Goal: Task Accomplishment & Management: Use online tool/utility

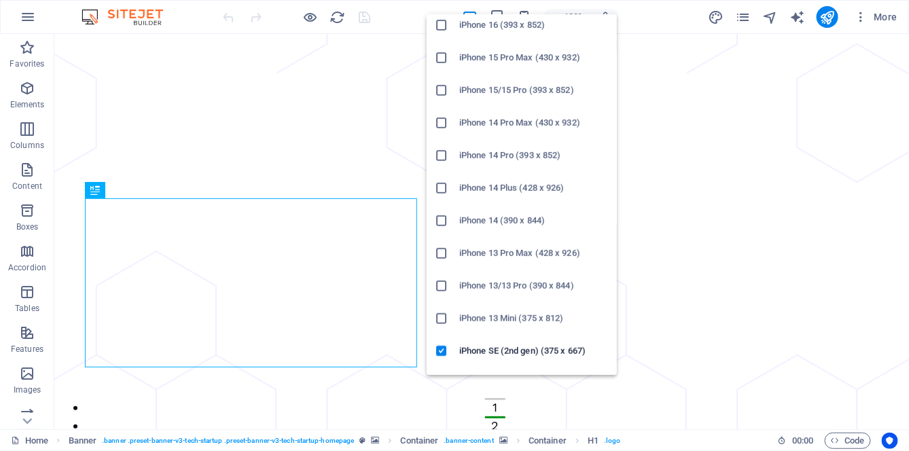
scroll to position [137, 0]
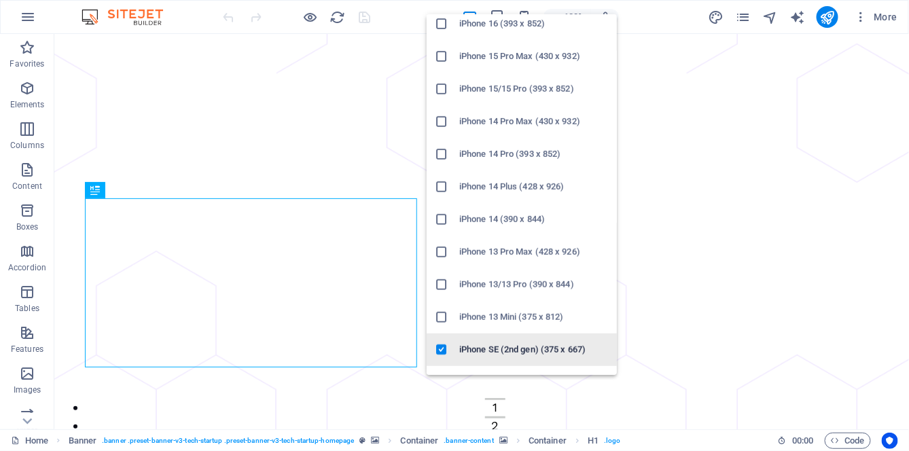
click at [530, 351] on h6 "iPhone SE (2nd gen) (375 x 667)" at bounding box center [534, 350] width 150 height 16
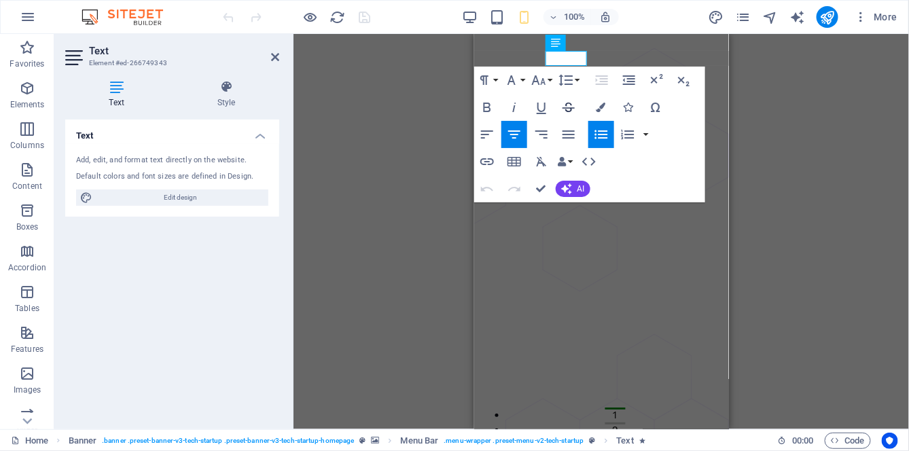
click at [571, 107] on icon "button" at bounding box center [569, 108] width 12 height 10
click at [563, 110] on icon "button" at bounding box center [569, 107] width 16 height 16
click at [570, 109] on icon "button" at bounding box center [569, 107] width 16 height 16
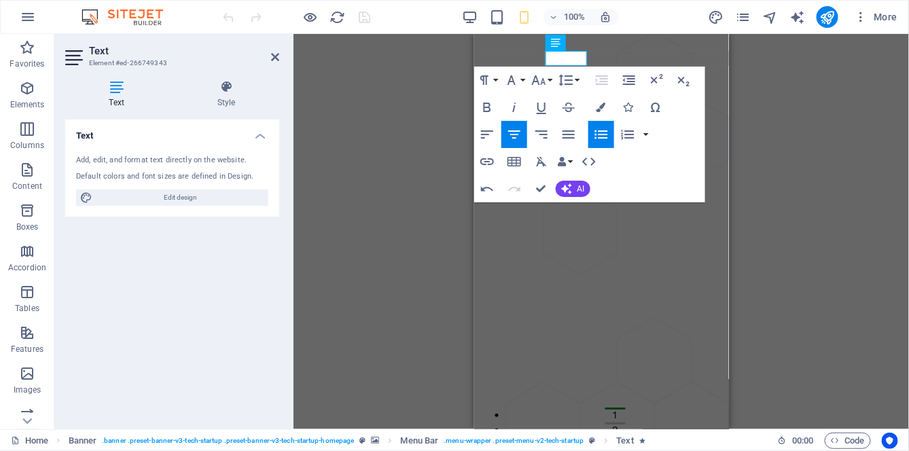
click at [776, 177] on div "Container H1 Banner Container Container Banner Menu Bar Text Paragraph Format N…" at bounding box center [602, 232] width 616 height 396
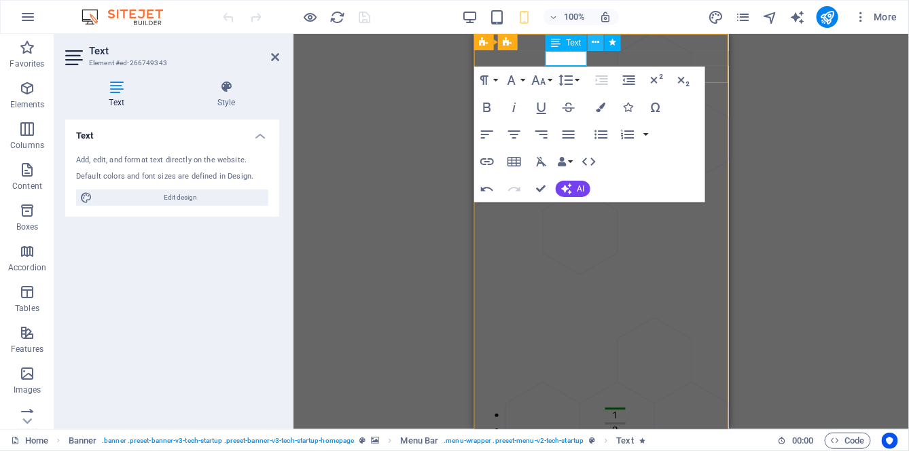
click at [599, 43] on icon at bounding box center [595, 42] width 7 height 14
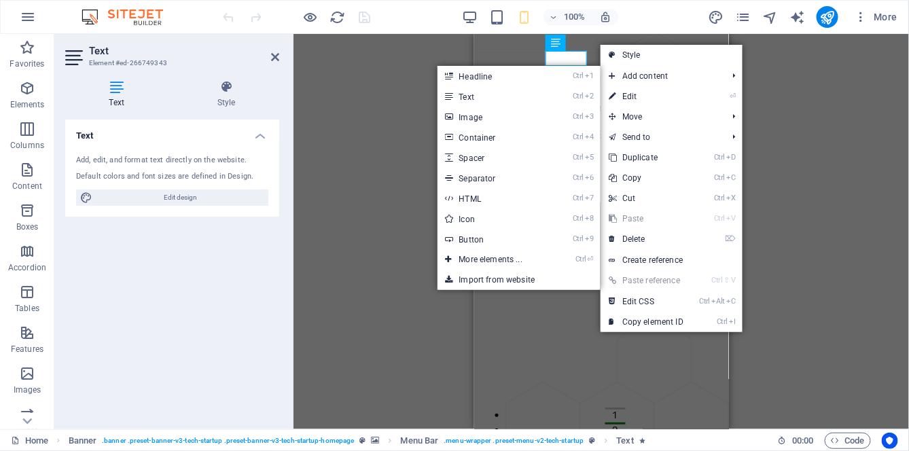
click at [667, 90] on link "⏎ Edit" at bounding box center [646, 96] width 91 height 20
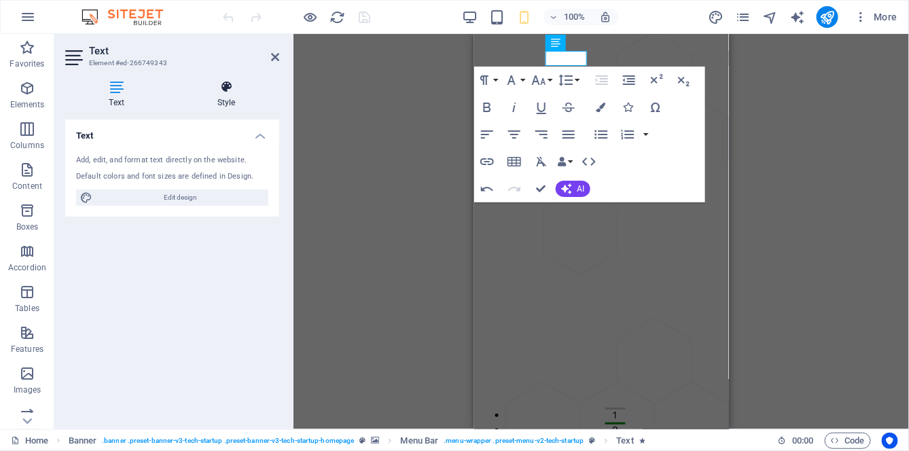
click at [218, 94] on h4 "Style" at bounding box center [226, 94] width 106 height 29
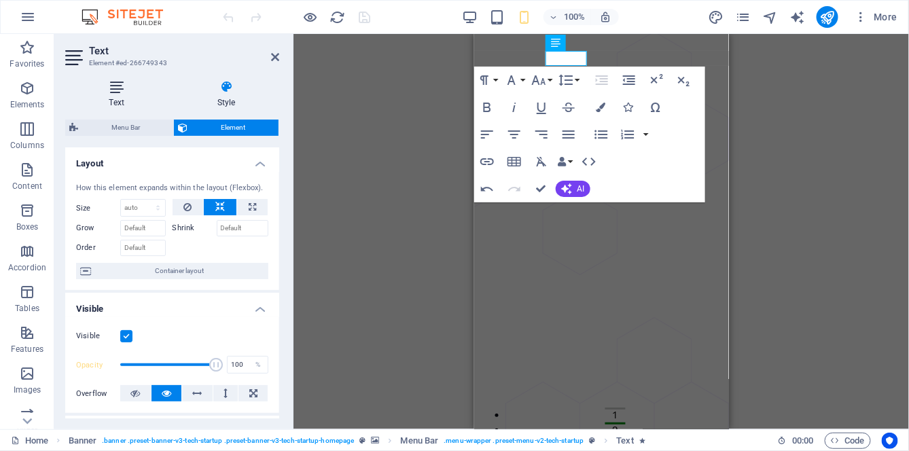
click at [108, 92] on icon at bounding box center [116, 87] width 103 height 14
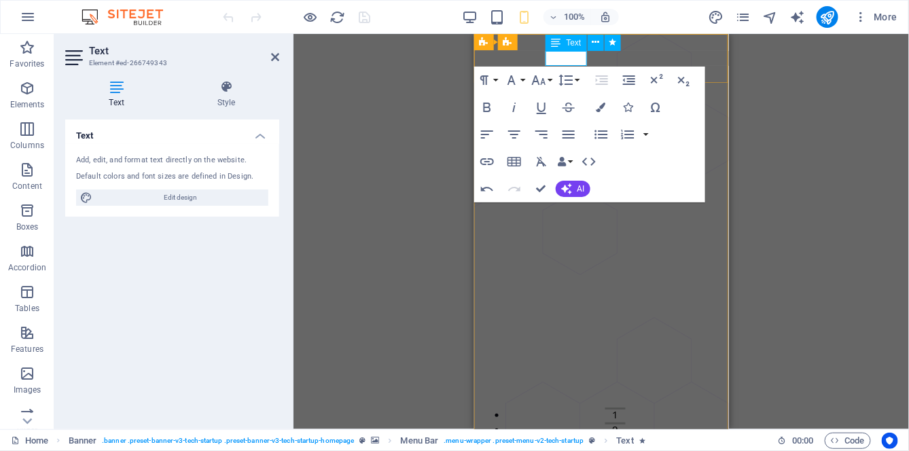
click at [555, 48] on icon at bounding box center [556, 43] width 10 height 16
click at [599, 47] on icon at bounding box center [595, 42] width 7 height 14
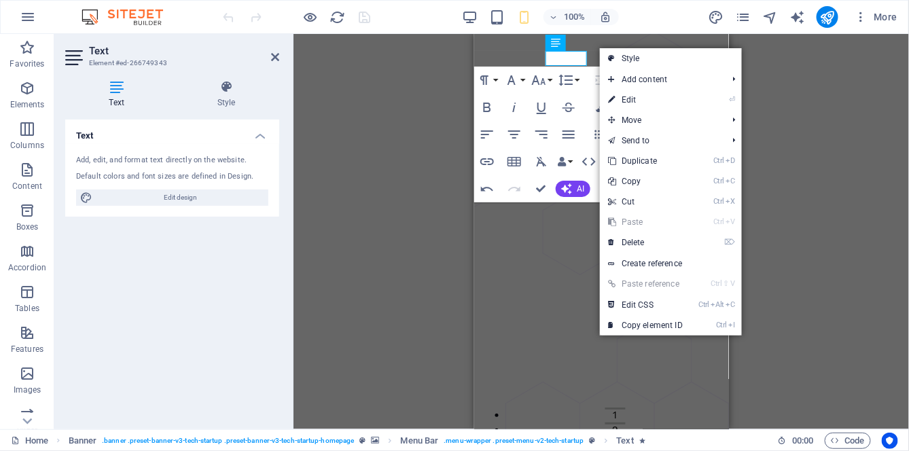
click at [677, 101] on link "⏎ Edit" at bounding box center [645, 100] width 91 height 20
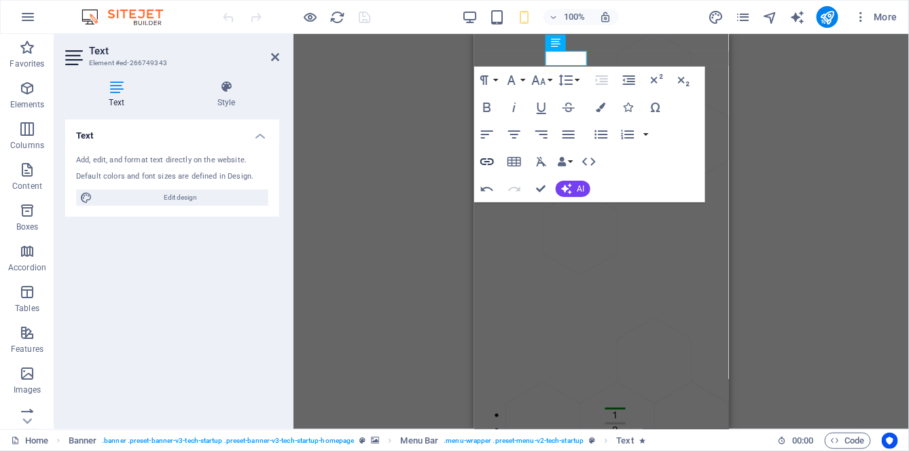
click at [489, 162] on icon "button" at bounding box center [487, 162] width 16 height 16
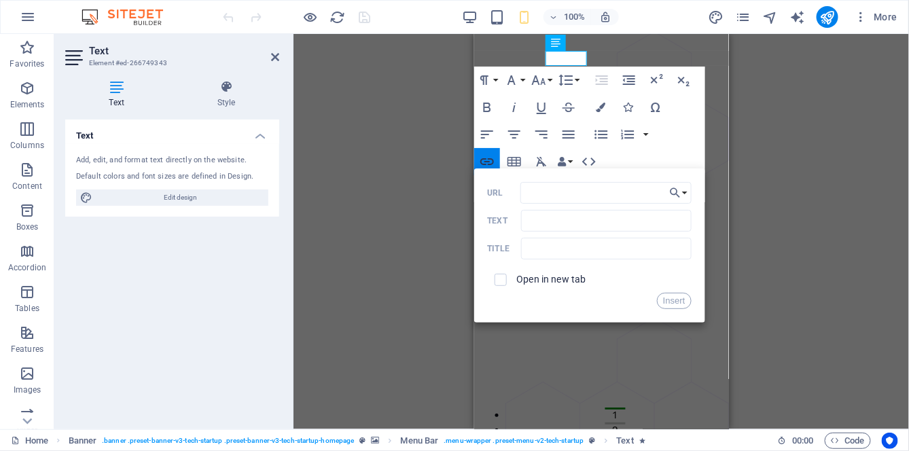
click at [491, 162] on icon "button" at bounding box center [487, 162] width 16 height 16
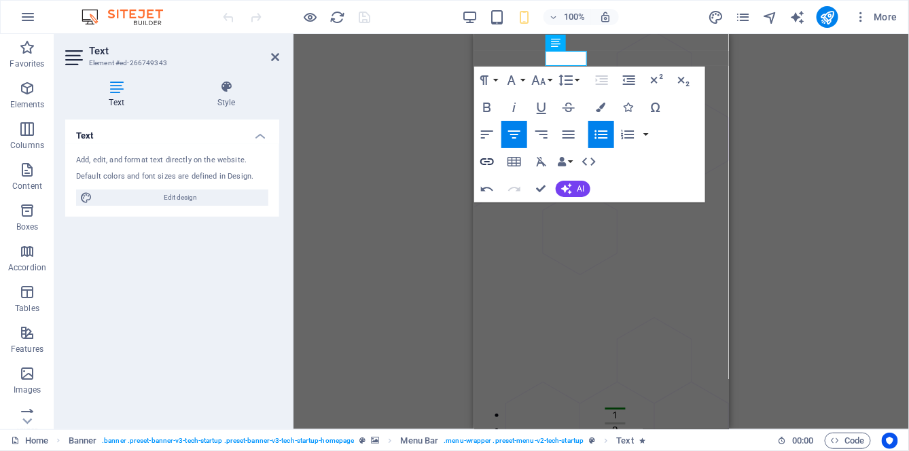
click at [492, 161] on icon "button" at bounding box center [487, 162] width 16 height 16
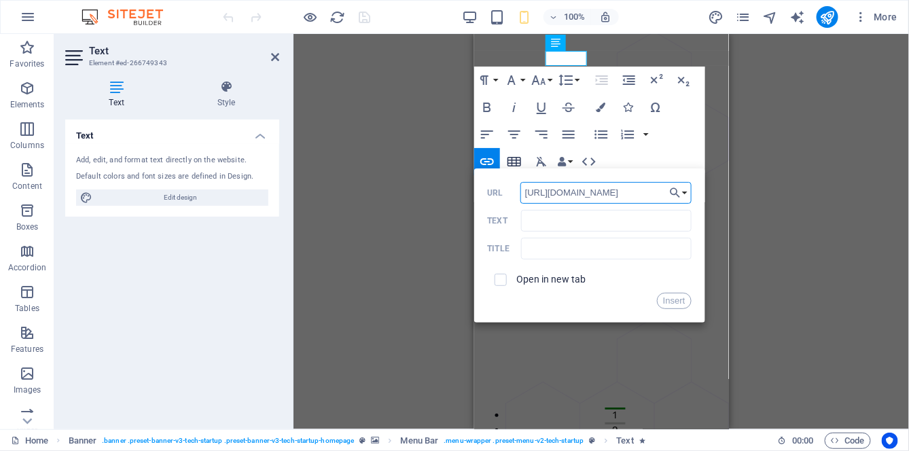
type input "[URL][DOMAIN_NAME]"
click at [669, 302] on button "Insert" at bounding box center [674, 301] width 35 height 16
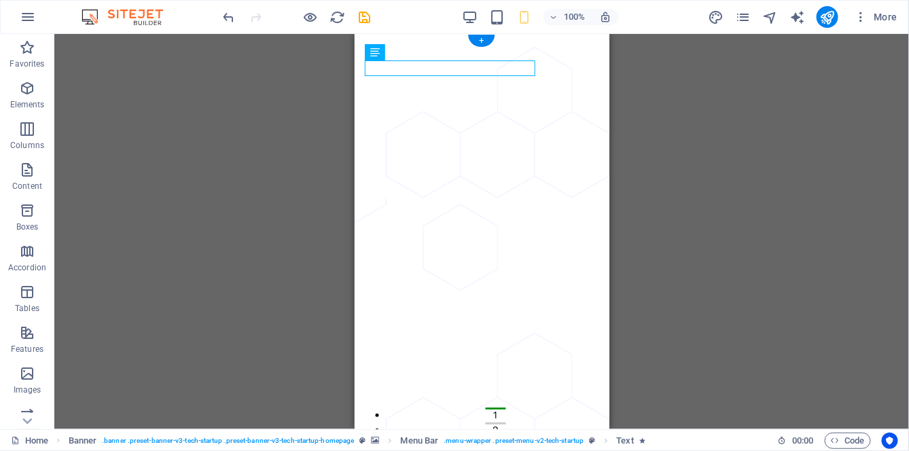
click at [229, 19] on icon "undo" at bounding box center [230, 18] width 16 height 16
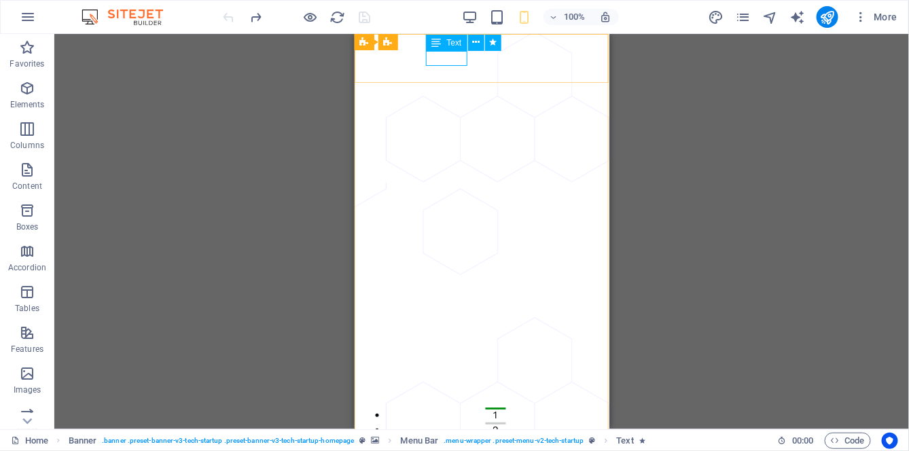
click at [444, 41] on div "Text" at bounding box center [446, 43] width 41 height 16
click at [444, 43] on div "Text" at bounding box center [446, 43] width 41 height 16
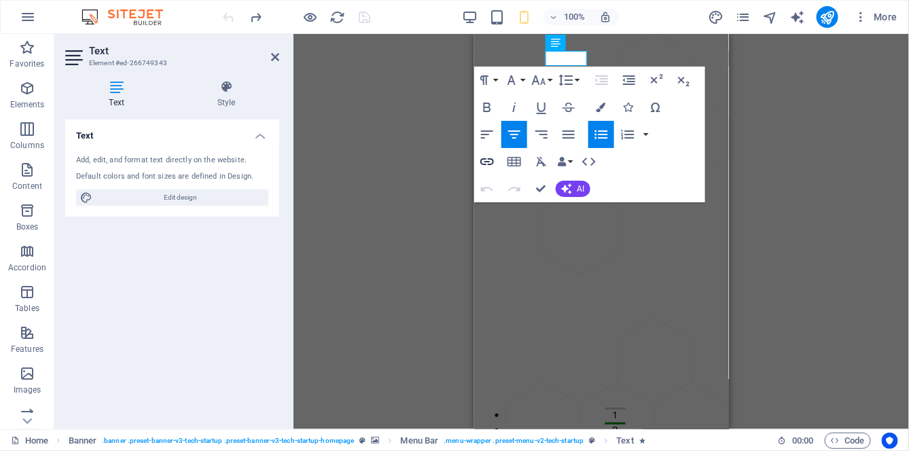
click at [493, 165] on icon "button" at bounding box center [487, 162] width 16 height 16
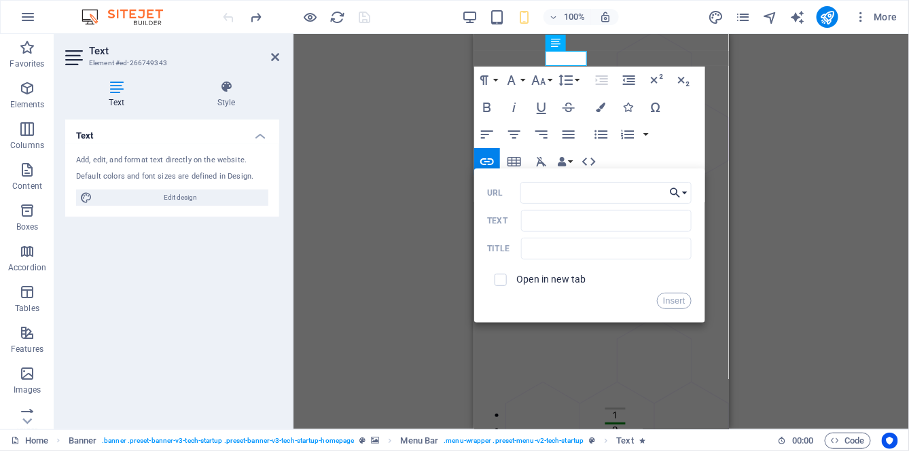
click at [675, 191] on icon "button" at bounding box center [676, 193] width 14 height 16
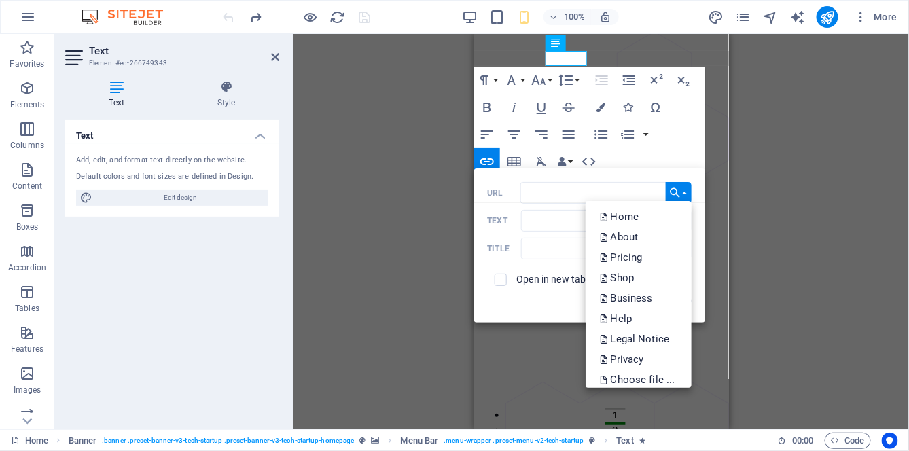
click at [676, 191] on icon "button" at bounding box center [676, 193] width 14 height 16
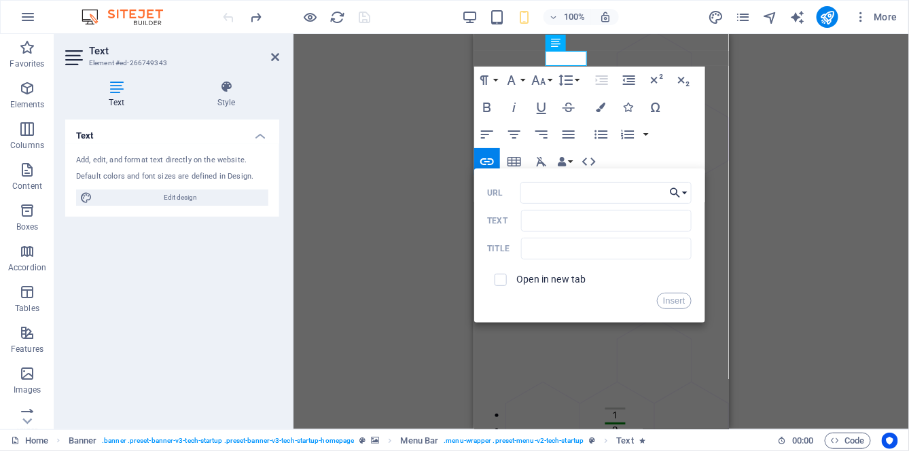
click at [676, 192] on icon "button" at bounding box center [675, 193] width 10 height 10
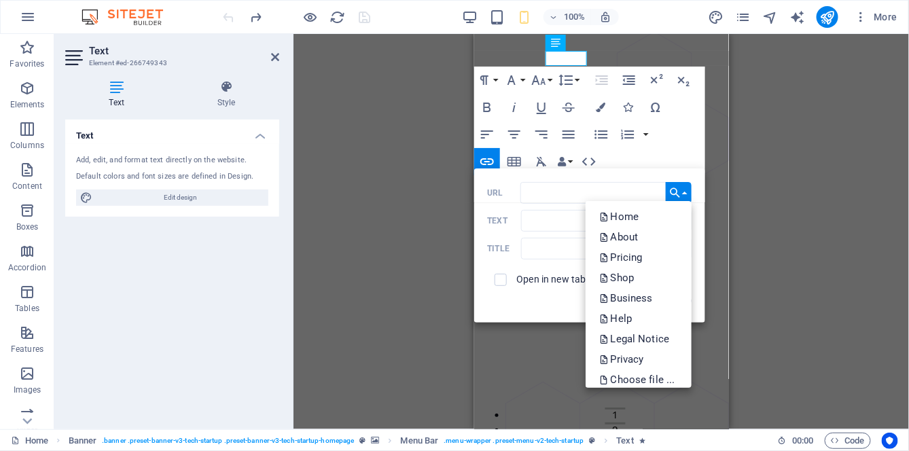
click at [680, 196] on icon "button" at bounding box center [676, 193] width 14 height 16
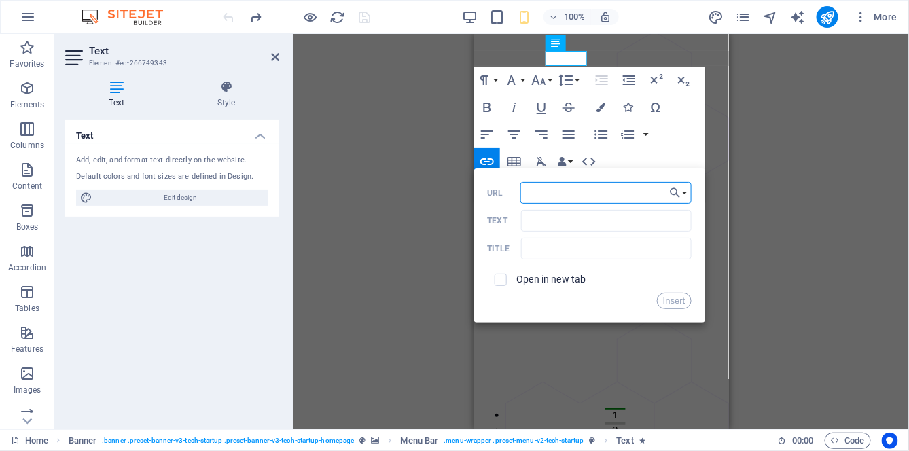
click at [569, 192] on input "URL" at bounding box center [606, 193] width 171 height 22
type input "[URL][DOMAIN_NAME]"
click at [506, 283] on span at bounding box center [501, 280] width 12 height 12
click at [498, 283] on input "checkbox" at bounding box center [499, 278] width 12 height 12
checkbox input "true"
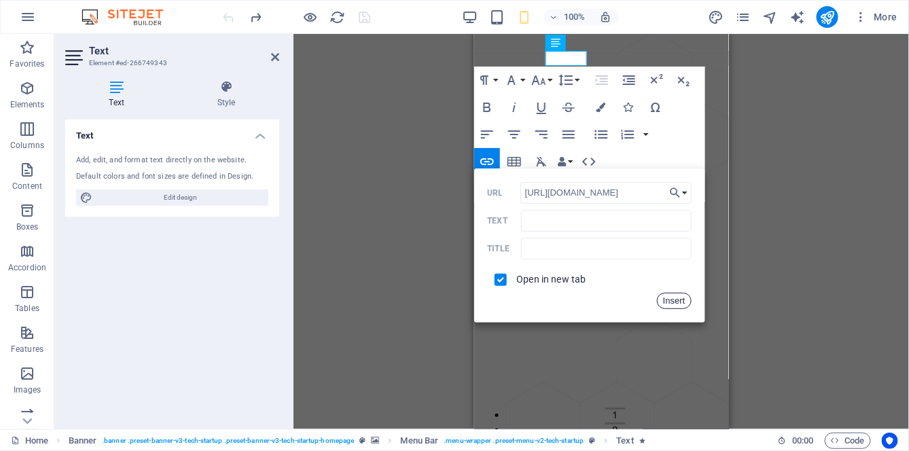
click at [669, 300] on button "Insert" at bounding box center [674, 301] width 35 height 16
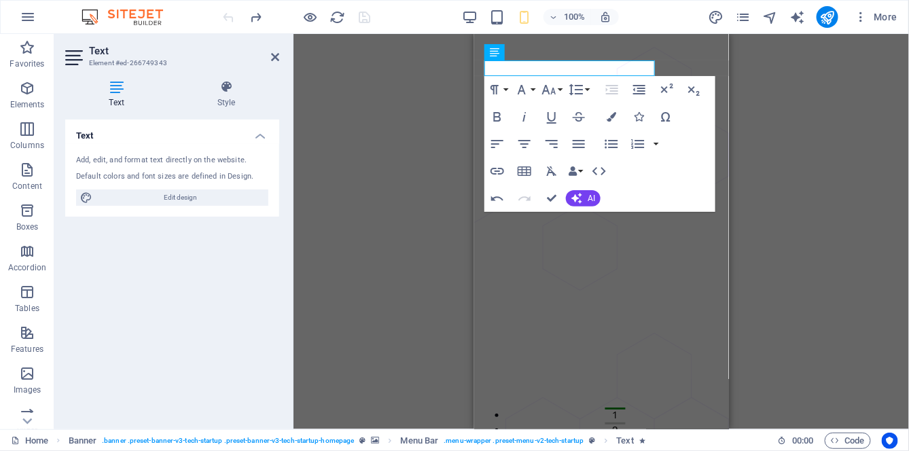
click at [499, 200] on icon "button" at bounding box center [497, 198] width 16 height 16
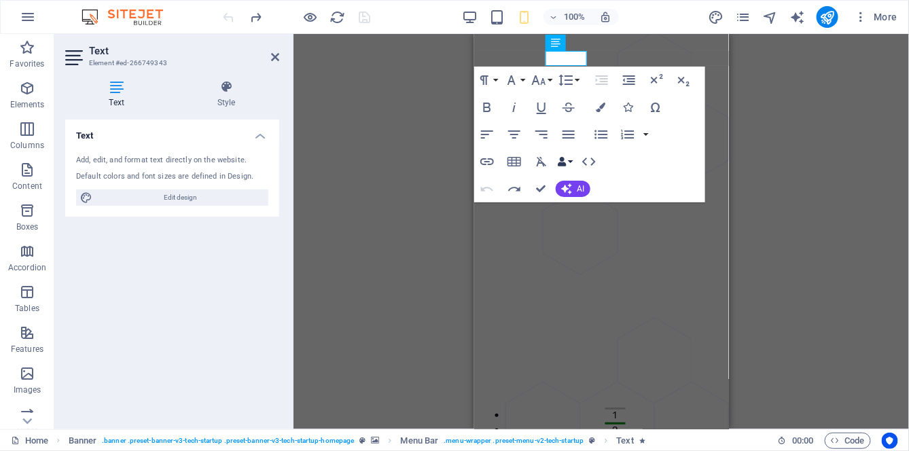
click at [564, 164] on icon "button" at bounding box center [563, 162] width 10 height 10
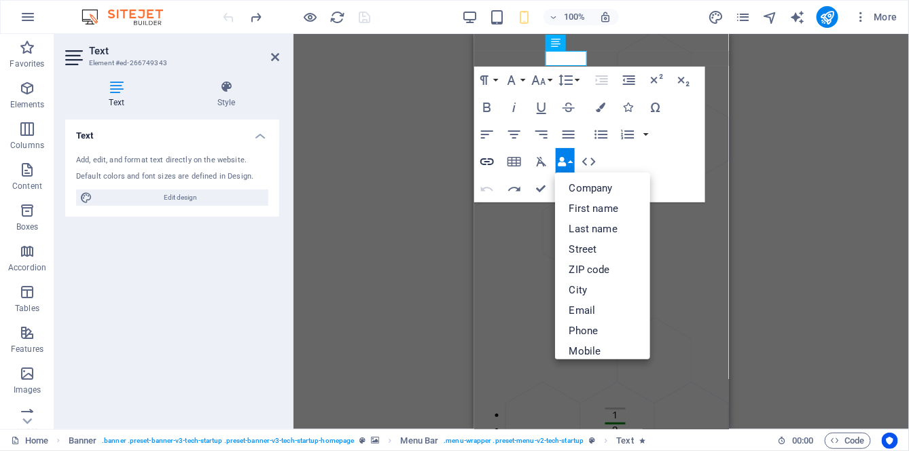
click at [491, 162] on icon "button" at bounding box center [487, 162] width 16 height 16
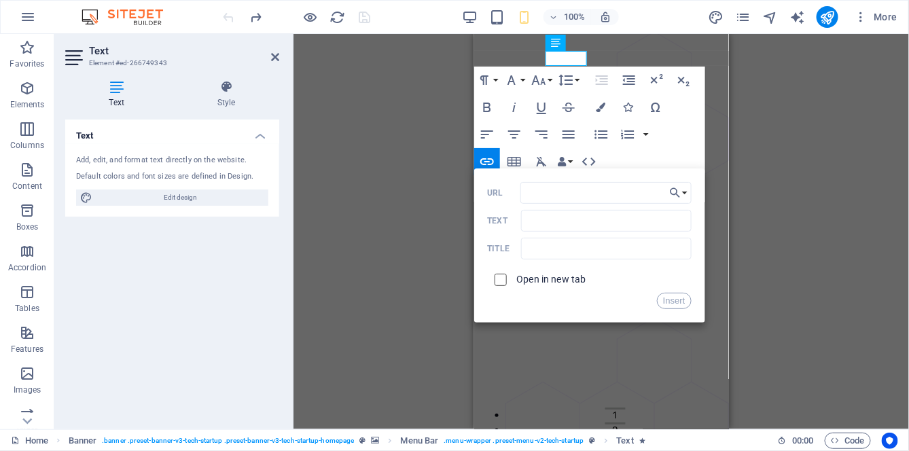
click at [501, 283] on input "checkbox" at bounding box center [499, 278] width 12 height 12
click at [669, 302] on button "Insert" at bounding box center [674, 301] width 35 height 16
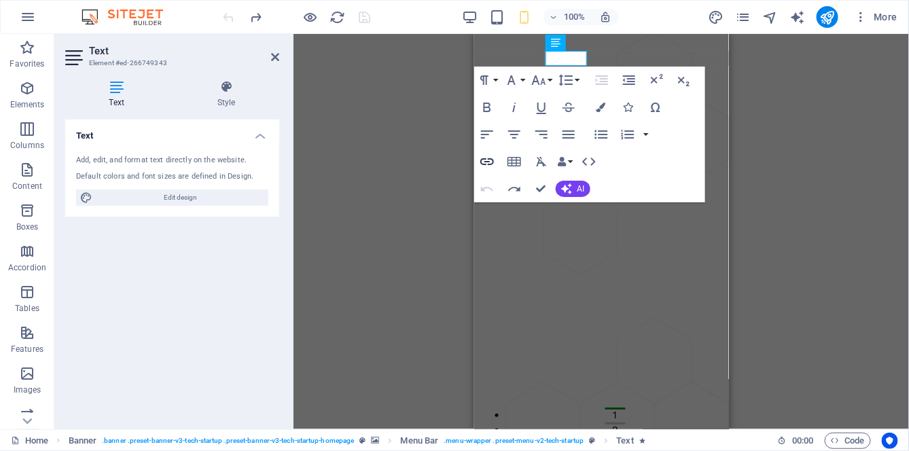
checkbox input "false"
click at [494, 162] on icon "button" at bounding box center [487, 162] width 16 height 16
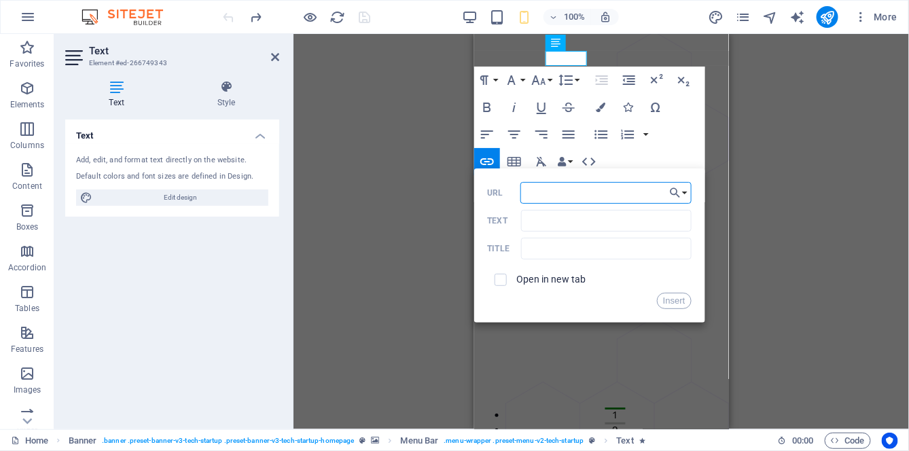
type input "[URL][DOMAIN_NAME]"
click at [548, 302] on div "Insert" at bounding box center [590, 301] width 204 height 16
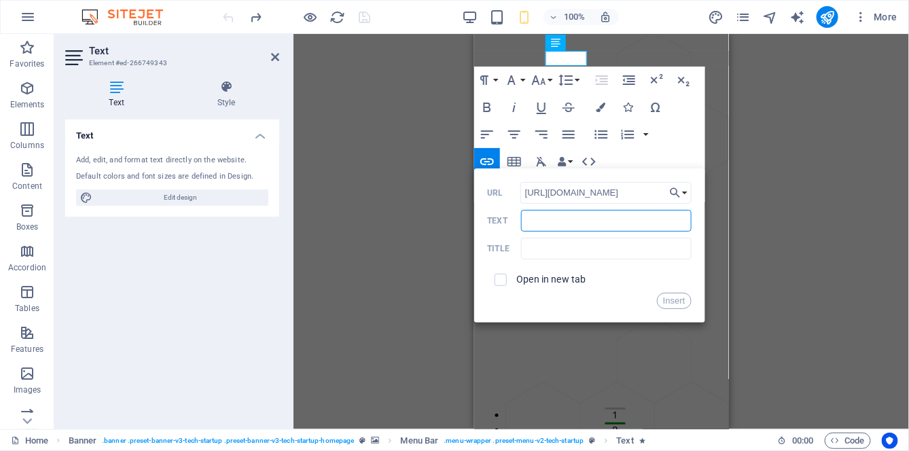
click at [556, 220] on input "Text" at bounding box center [606, 221] width 170 height 22
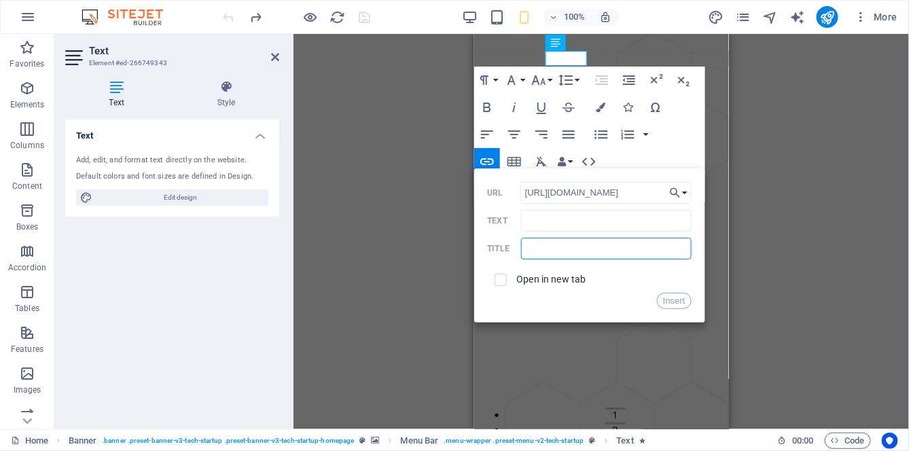
click at [566, 247] on input "text" at bounding box center [606, 249] width 170 height 22
type input "Log In"
click at [688, 303] on button "Insert" at bounding box center [674, 301] width 35 height 16
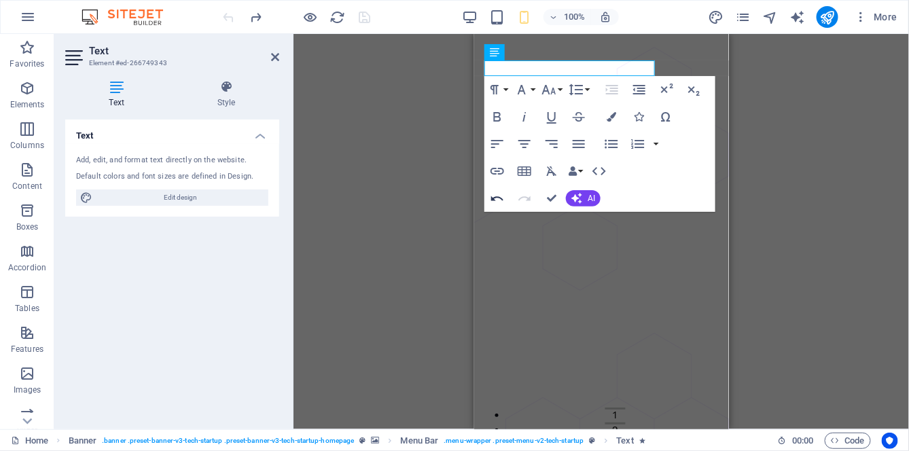
click at [491, 203] on icon "button" at bounding box center [497, 198] width 16 height 16
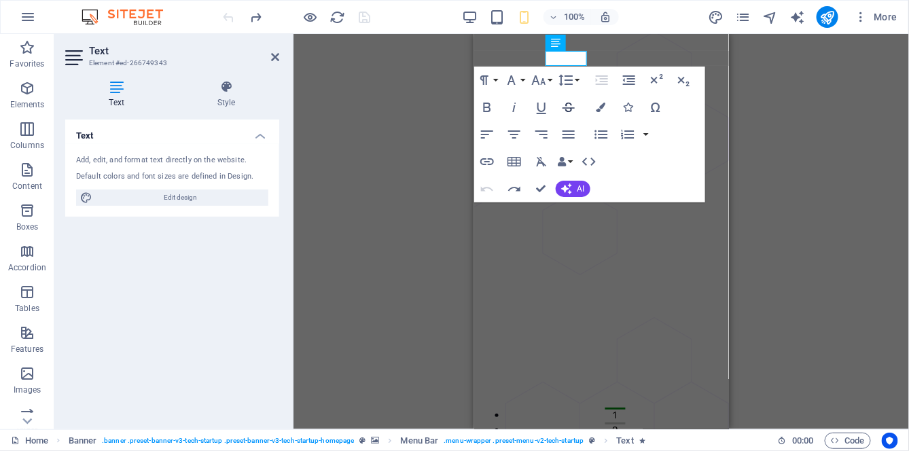
click at [567, 108] on icon "button" at bounding box center [569, 108] width 12 height 10
click at [230, 86] on icon at bounding box center [226, 87] width 106 height 14
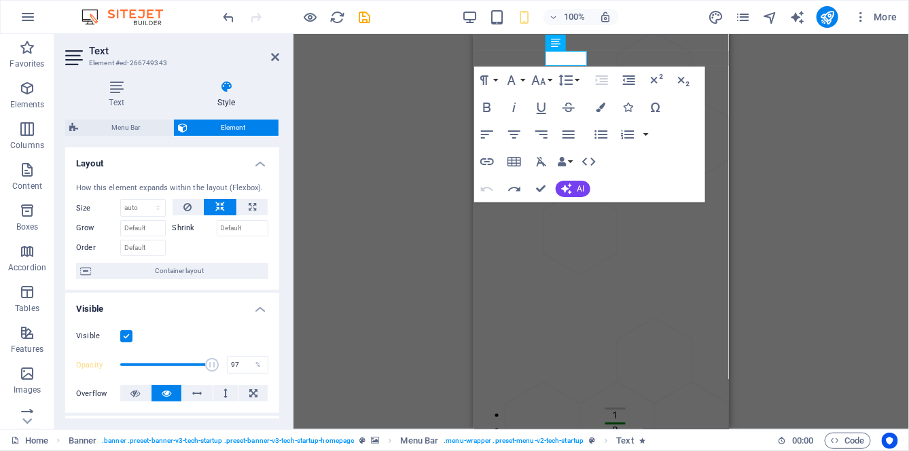
type input "100"
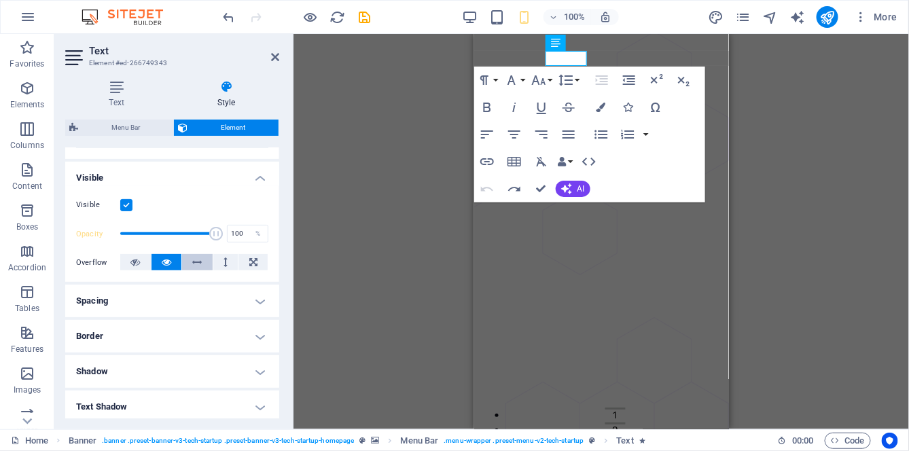
scroll to position [0, 0]
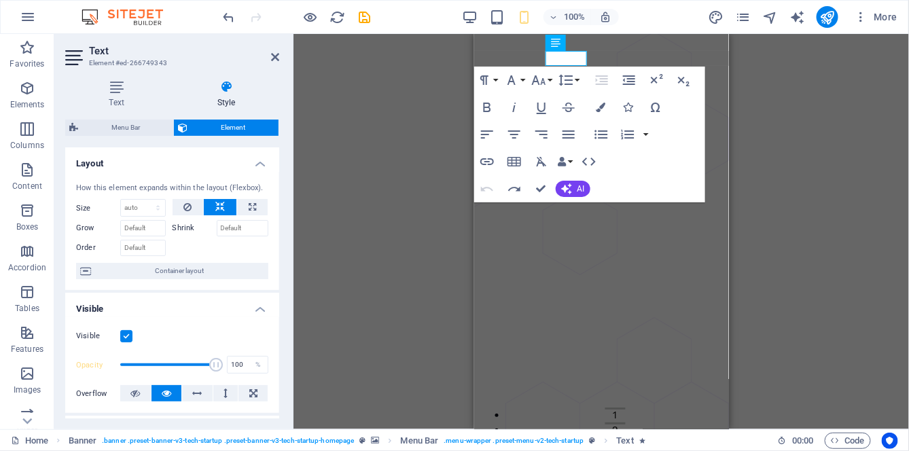
click at [253, 165] on h4 "Layout" at bounding box center [172, 159] width 214 height 24
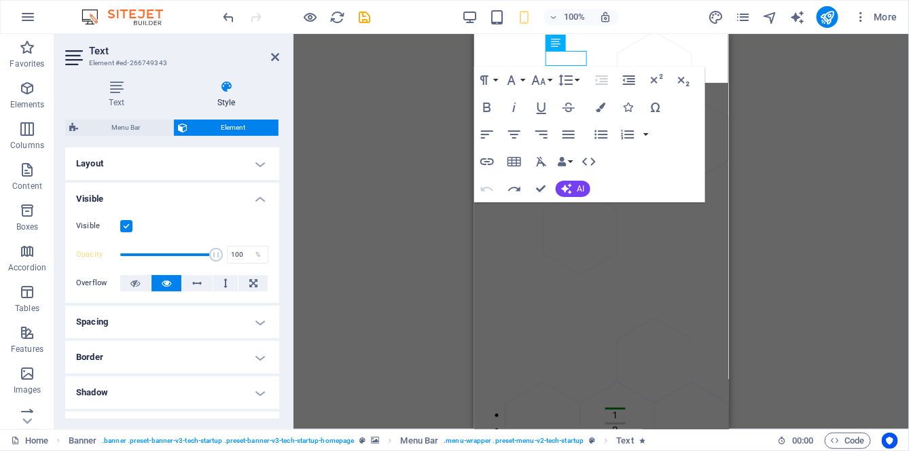
click at [128, 126] on span "Menu Bar" at bounding box center [125, 128] width 87 height 16
select select "rem"
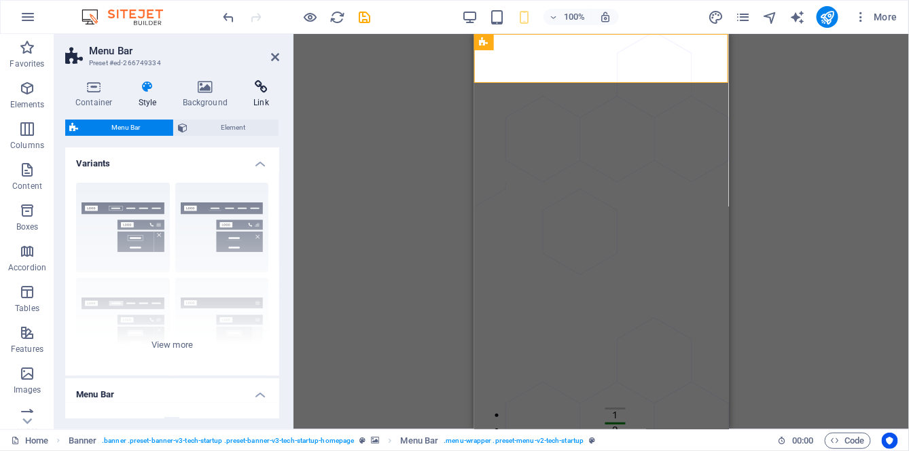
click at [258, 93] on icon at bounding box center [261, 87] width 36 height 14
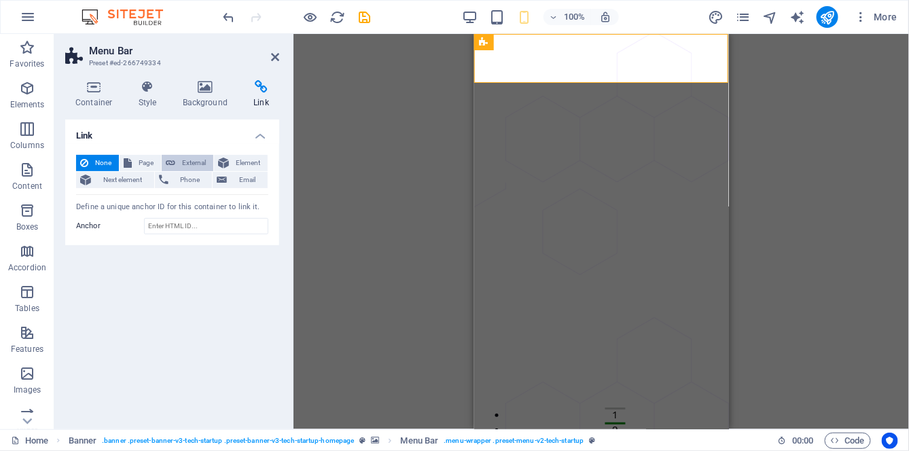
click at [196, 162] on span "External" at bounding box center [194, 163] width 30 height 16
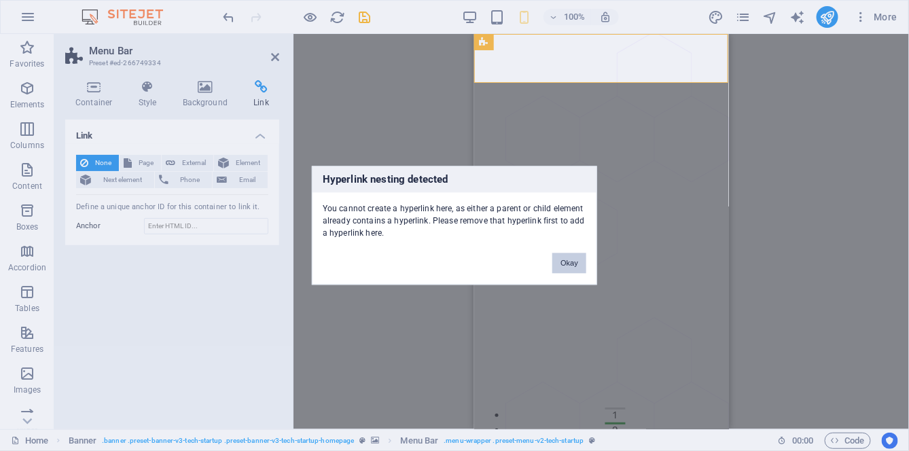
click at [572, 264] on button "Okay" at bounding box center [570, 263] width 34 height 20
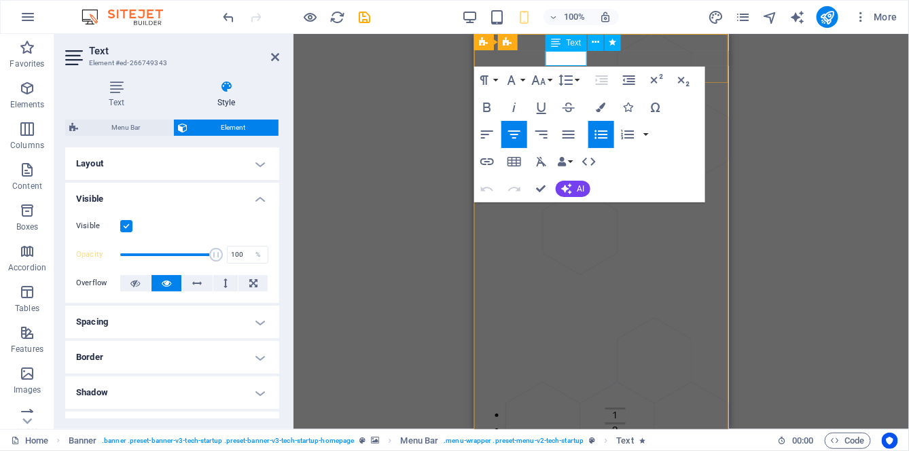
click at [567, 46] on icon at bounding box center [566, 42] width 7 height 14
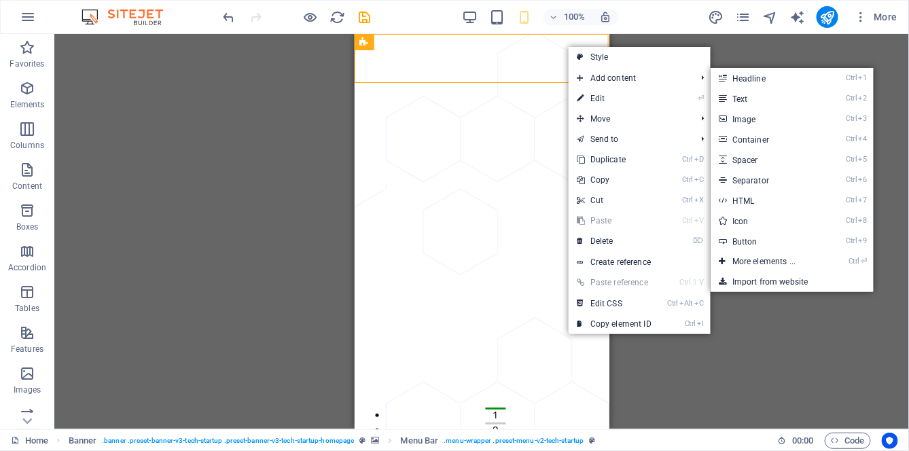
click at [781, 247] on link "Ctrl 9 Button" at bounding box center [767, 241] width 112 height 20
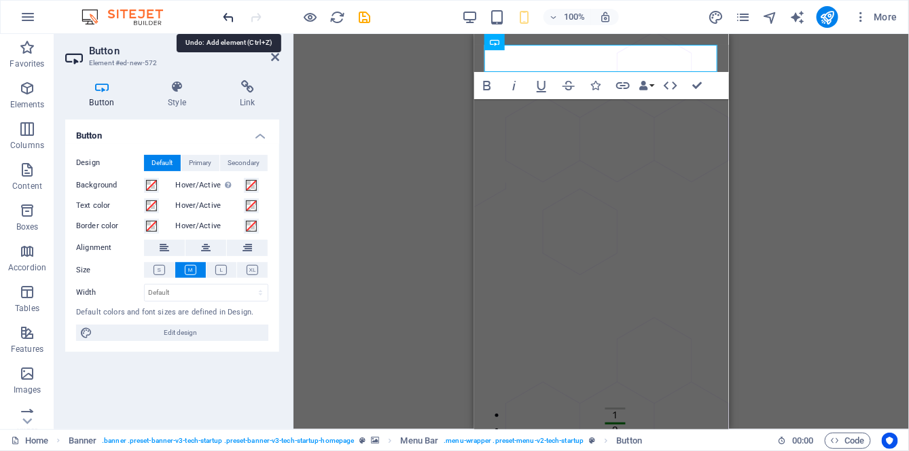
click at [229, 18] on icon "undo" at bounding box center [230, 18] width 16 height 16
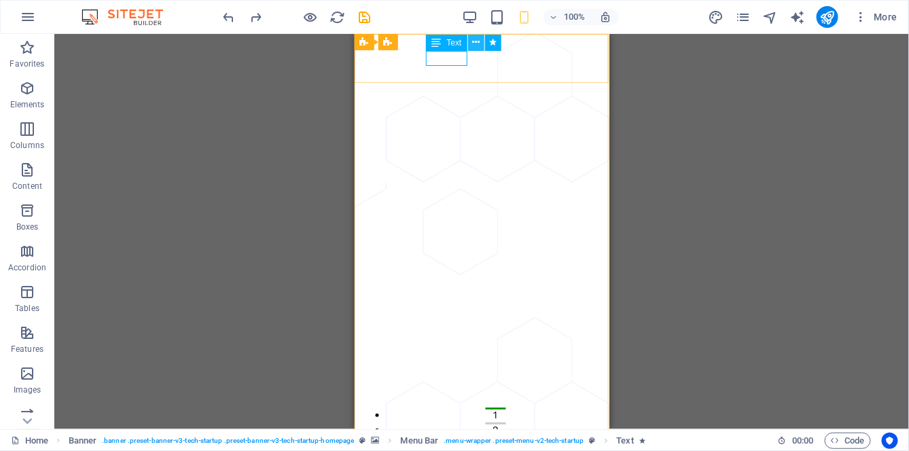
click at [478, 43] on icon at bounding box center [475, 42] width 7 height 14
click at [455, 43] on span "Text" at bounding box center [453, 43] width 15 height 8
click at [456, 43] on span "Text" at bounding box center [453, 43] width 15 height 8
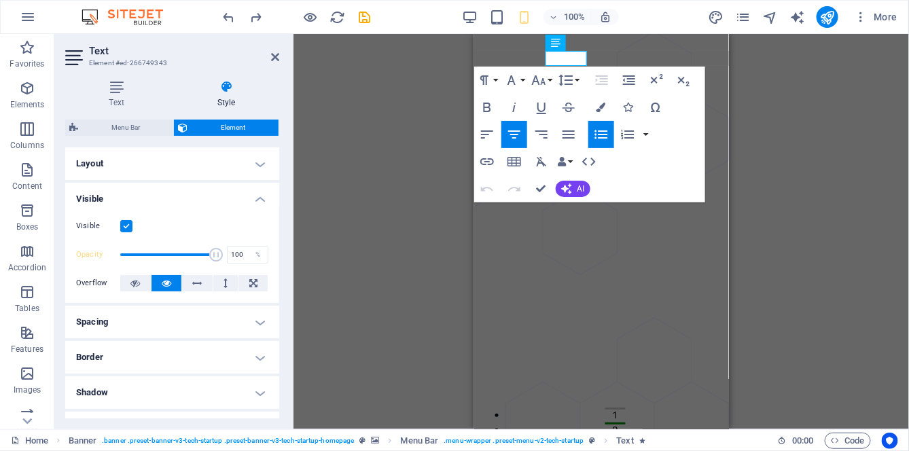
click at [598, 139] on icon "button" at bounding box center [601, 134] width 16 height 16
click at [543, 135] on icon "button" at bounding box center [542, 134] width 12 height 8
click at [565, 133] on icon "button" at bounding box center [569, 134] width 16 height 16
click at [600, 135] on icon "button" at bounding box center [601, 134] width 16 height 16
click at [605, 137] on icon "button" at bounding box center [601, 134] width 13 height 9
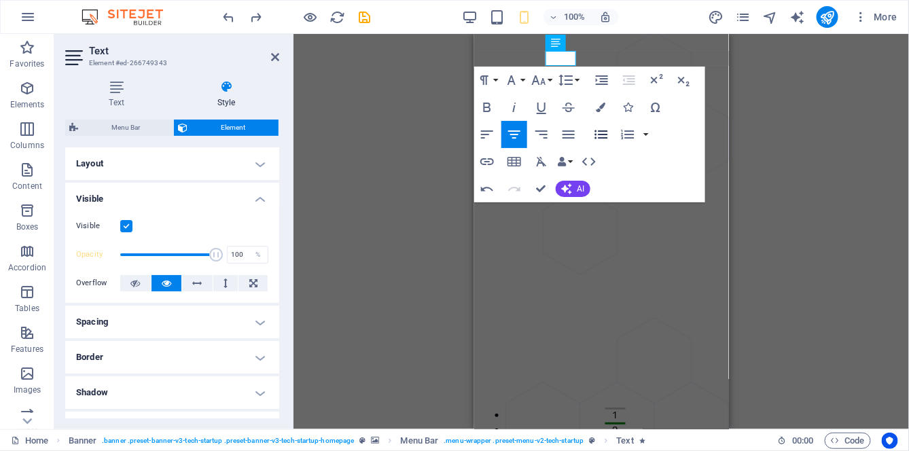
click at [601, 138] on icon "button" at bounding box center [601, 134] width 13 height 9
click at [545, 107] on icon "button" at bounding box center [542, 109] width 10 height 12
click at [540, 108] on icon "button" at bounding box center [541, 107] width 16 height 16
click at [569, 163] on button "Data Bindings" at bounding box center [565, 161] width 19 height 27
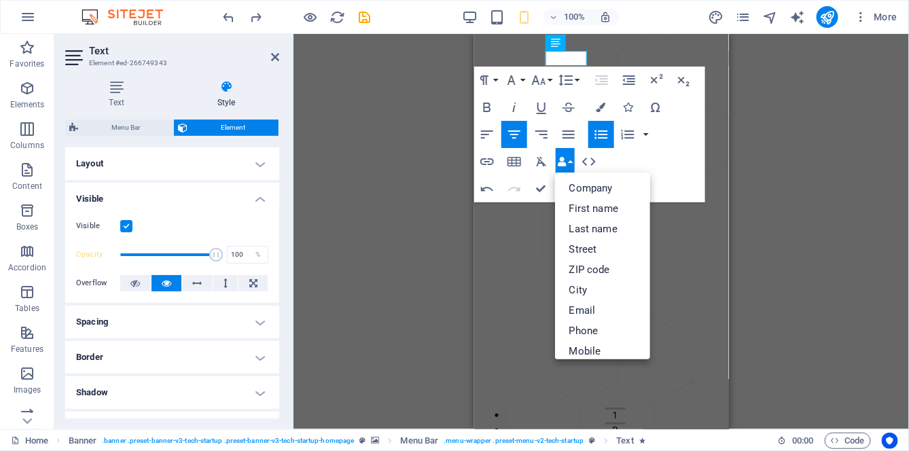
click at [370, 186] on div "Container H1 Banner Container Container Banner Menu Bar Text Button Banner Butt…" at bounding box center [602, 232] width 616 height 396
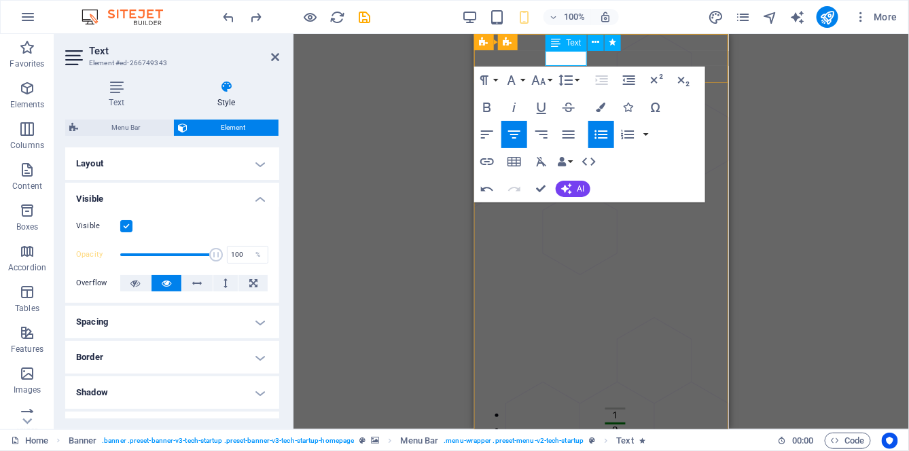
click at [391, 217] on div "Container H1 Banner Container Container Banner Menu Bar Text Button Banner Butt…" at bounding box center [602, 232] width 616 height 396
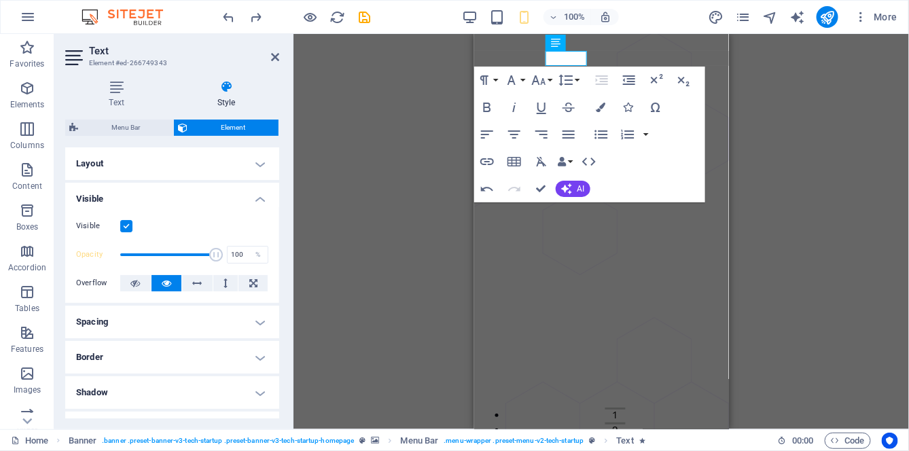
click at [754, 205] on div "Container H1 Banner Container Container Banner Menu Bar Text Button Banner Butt…" at bounding box center [602, 232] width 616 height 396
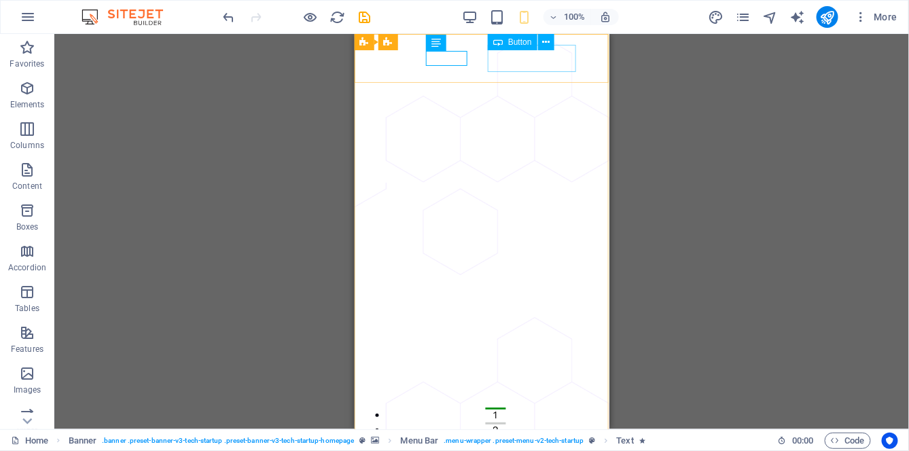
click at [525, 42] on span "Button" at bounding box center [520, 42] width 24 height 8
click at [524, 42] on span "Button" at bounding box center [520, 42] width 24 height 8
click at [524, 44] on span "Button" at bounding box center [520, 42] width 24 height 8
select select "px"
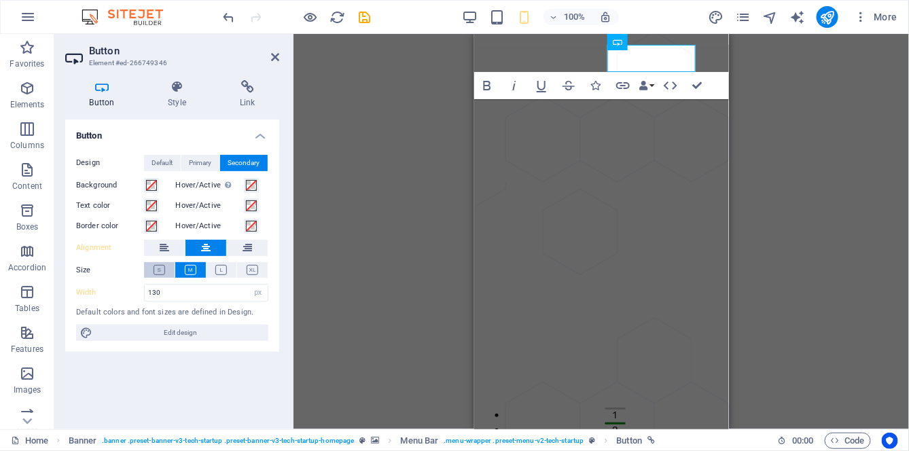
click at [164, 271] on icon at bounding box center [160, 270] width 12 height 10
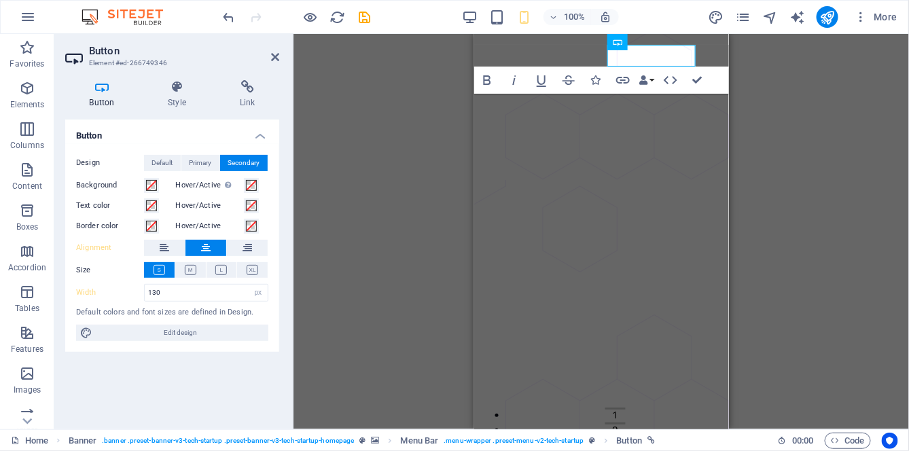
click at [483, 82] on icon "button" at bounding box center [487, 80] width 16 height 16
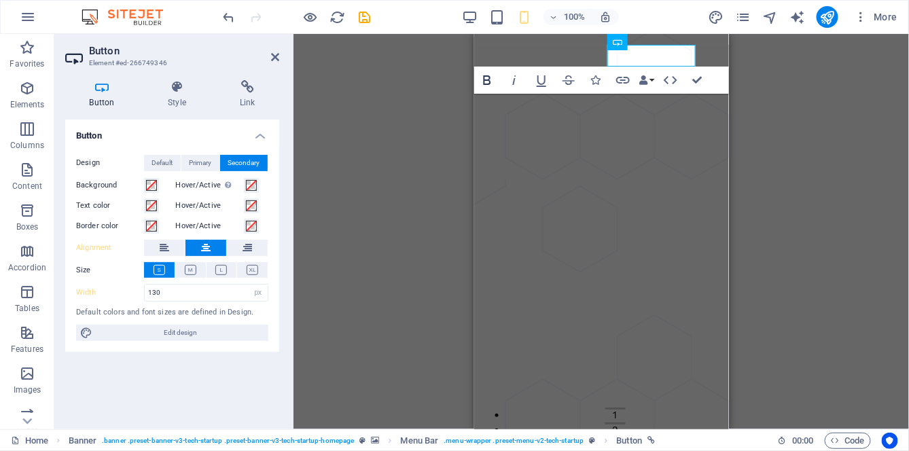
click at [489, 81] on icon "button" at bounding box center [486, 80] width 7 height 10
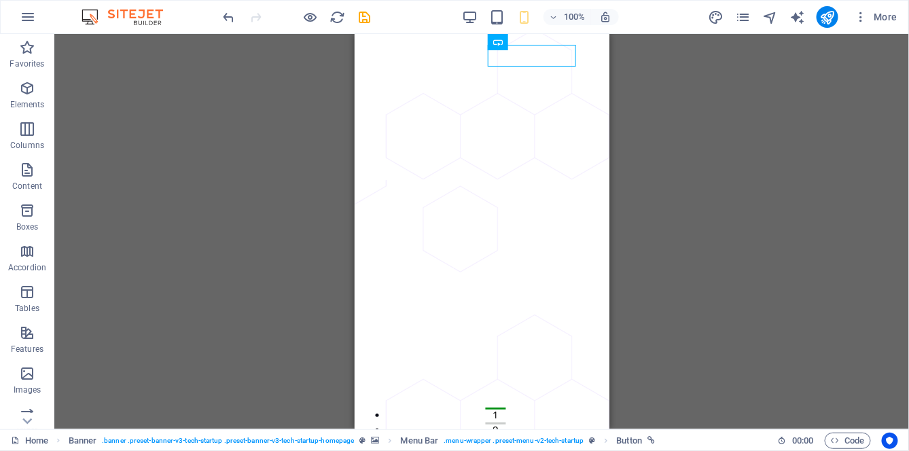
select select "px"
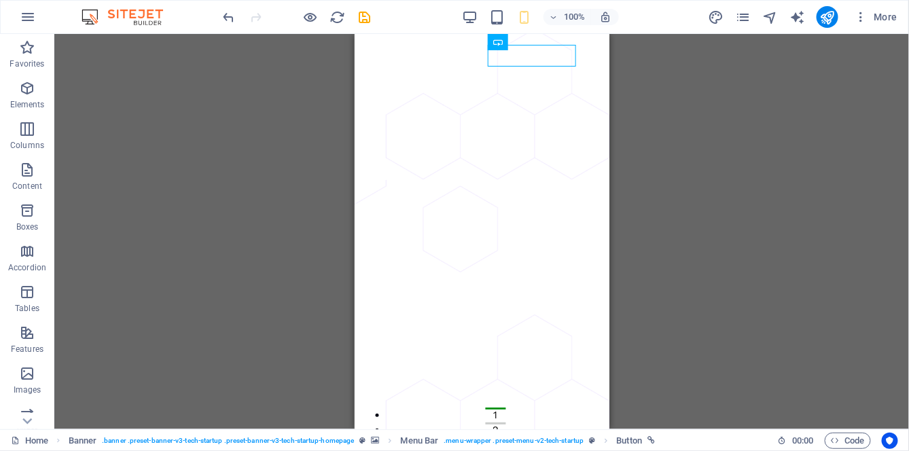
select select "px"
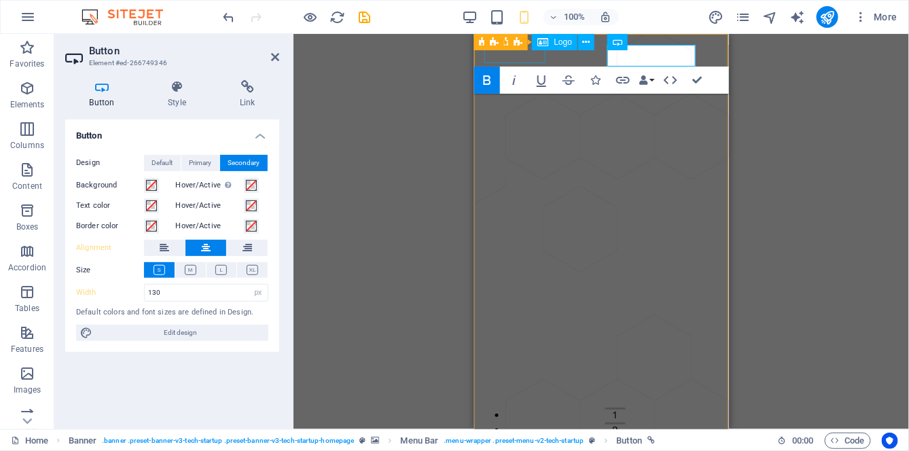
click at [491, 84] on icon "button" at bounding box center [487, 80] width 16 height 16
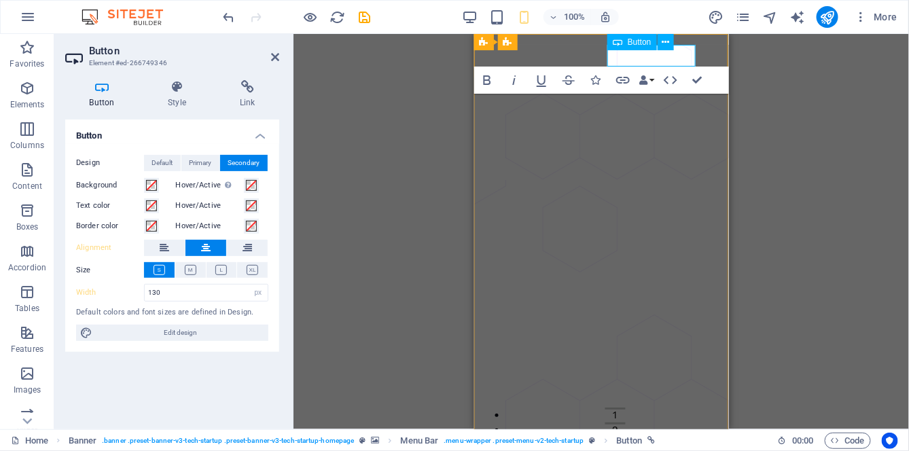
click at [495, 80] on icon "button" at bounding box center [487, 80] width 16 height 16
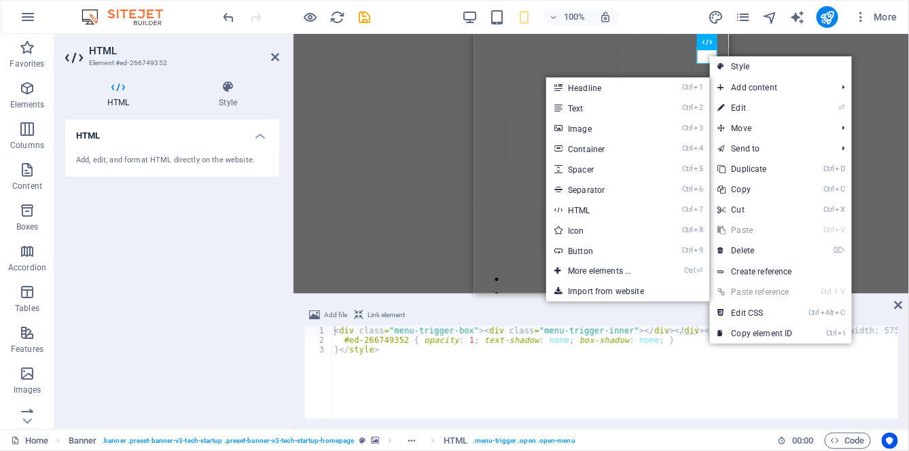
click at [761, 112] on link "⏎ Edit" at bounding box center [755, 108] width 91 height 20
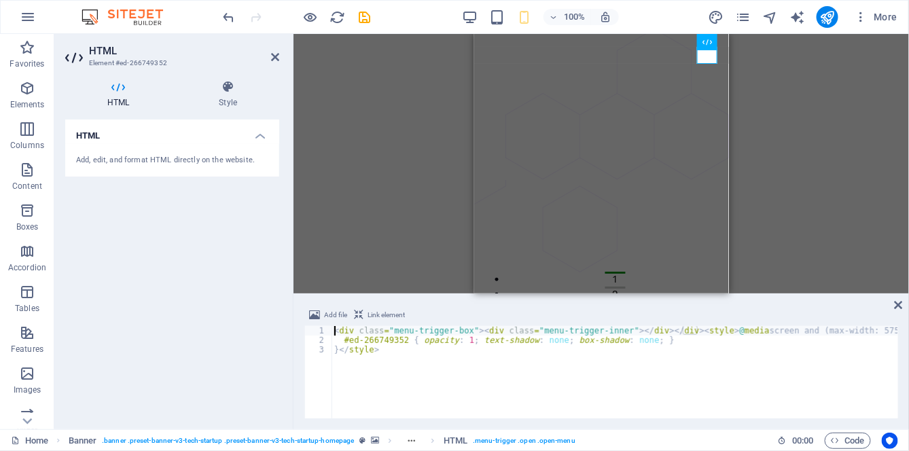
click at [901, 303] on icon at bounding box center [899, 305] width 8 height 11
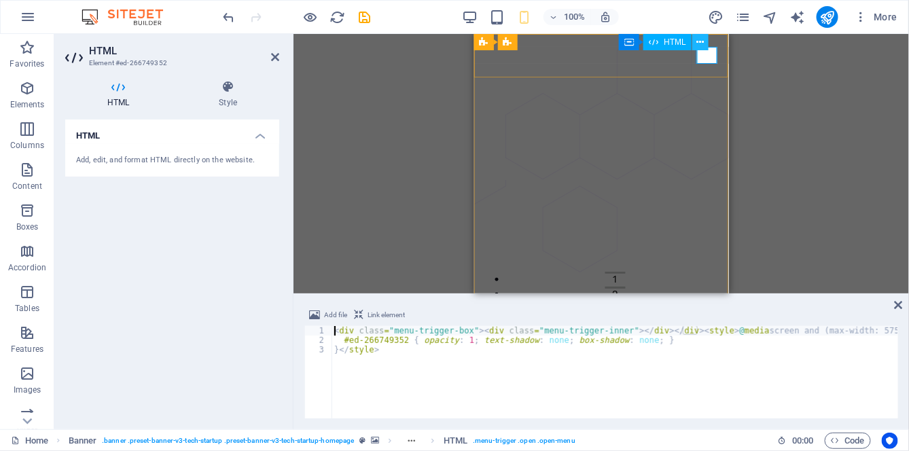
click at [700, 45] on icon at bounding box center [700, 42] width 7 height 14
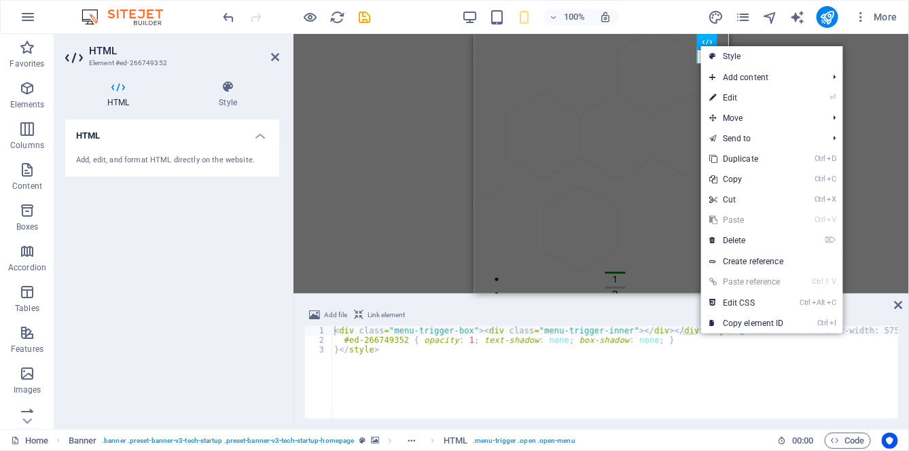
click at [734, 99] on link "⏎ Edit" at bounding box center [746, 98] width 91 height 20
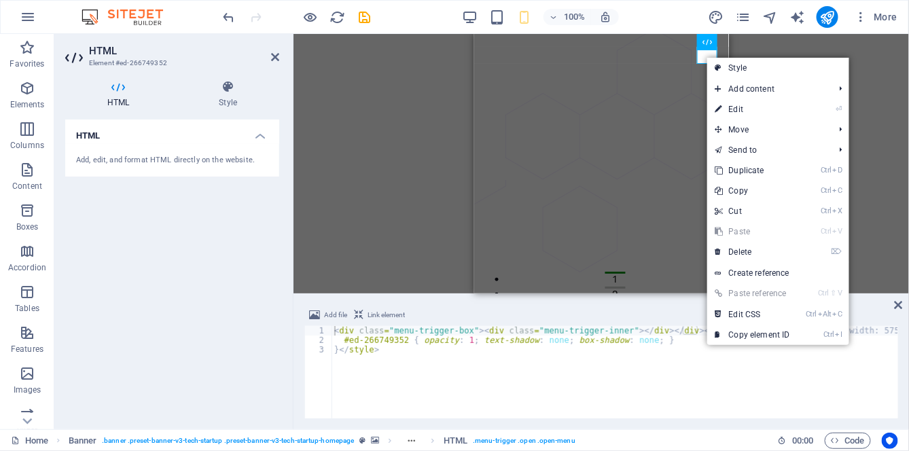
click at [744, 72] on link "Style" at bounding box center [778, 68] width 142 height 20
select select "rem"
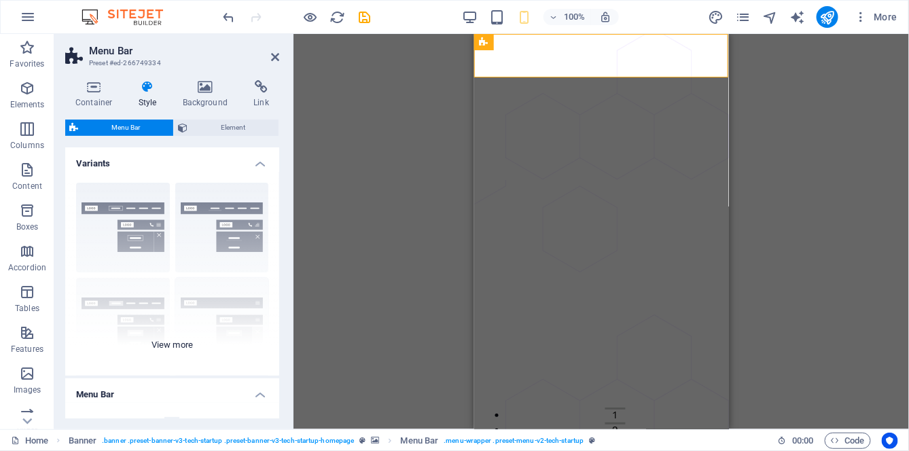
click at [190, 345] on div "Border Centered Default Fixed Loki Trigger Wide XXL" at bounding box center [172, 274] width 214 height 204
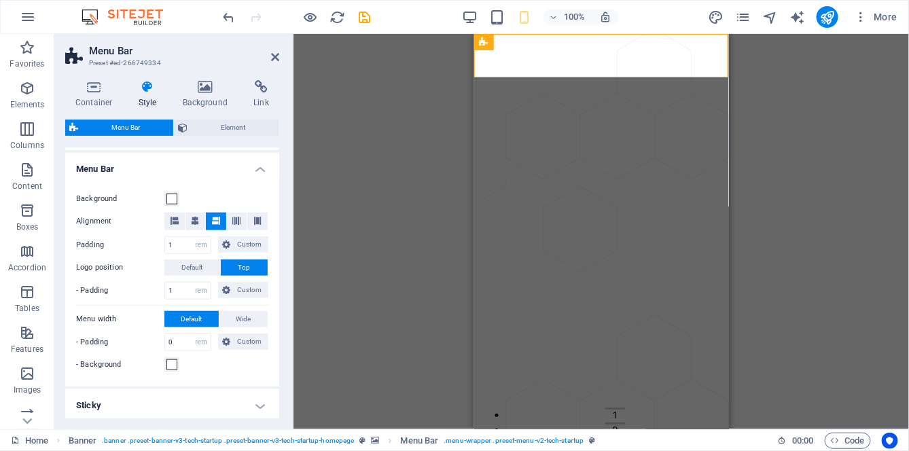
scroll to position [416, 0]
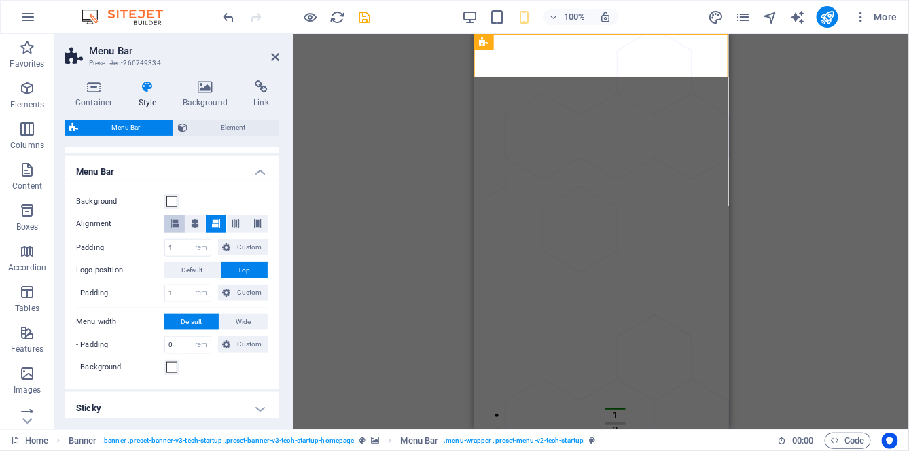
click at [177, 226] on icon at bounding box center [175, 224] width 8 height 8
click at [215, 224] on icon at bounding box center [216, 224] width 8 height 8
click at [236, 321] on span "Wide" at bounding box center [243, 322] width 15 height 16
click at [203, 316] on button "Default" at bounding box center [191, 322] width 54 height 16
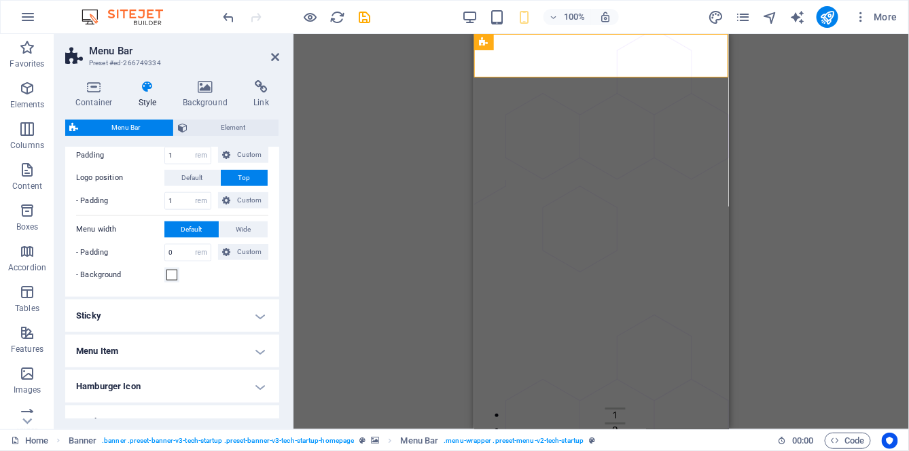
scroll to position [509, 0]
click at [236, 308] on h4 "Sticky" at bounding box center [172, 315] width 214 height 33
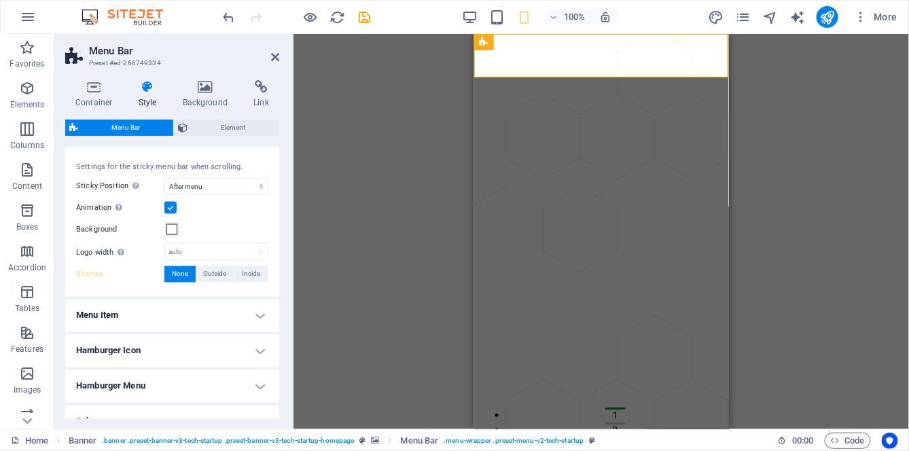
scroll to position [686, 0]
click at [245, 302] on h4 "Menu Item" at bounding box center [172, 314] width 214 height 33
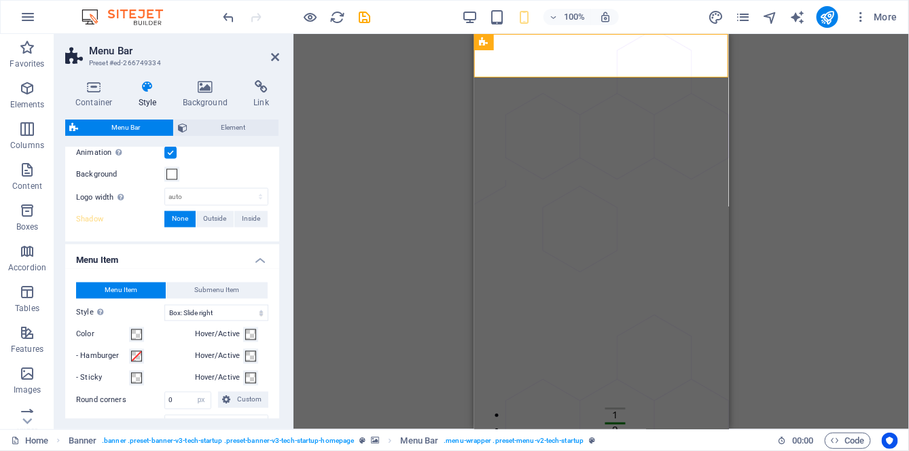
scroll to position [742, 0]
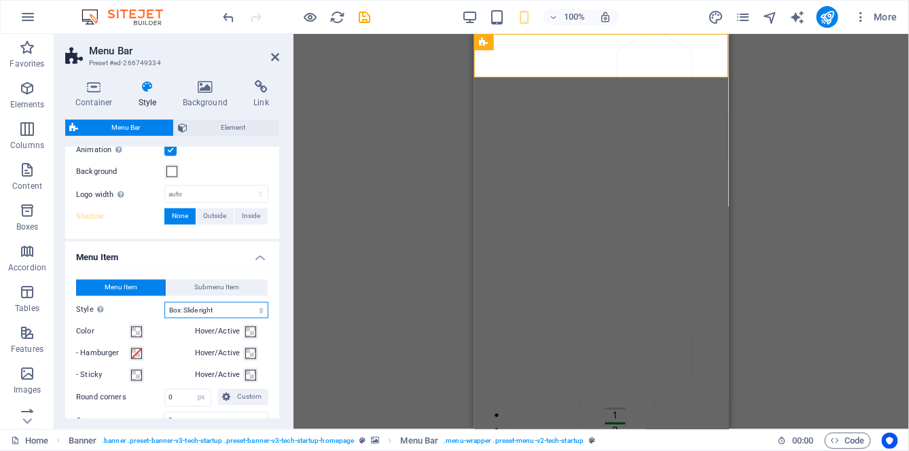
click at [224, 305] on select "Plain Text color Box: Fade Box: Flip vertical Box: Flip horizontal Box: Slide d…" at bounding box center [216, 310] width 104 height 16
select select "hover_box_right"
click at [164, 302] on select "Plain Text color Box: Fade Box: Flip vertical Box: Flip horizontal Box: Slide d…" at bounding box center [216, 310] width 104 height 16
select select
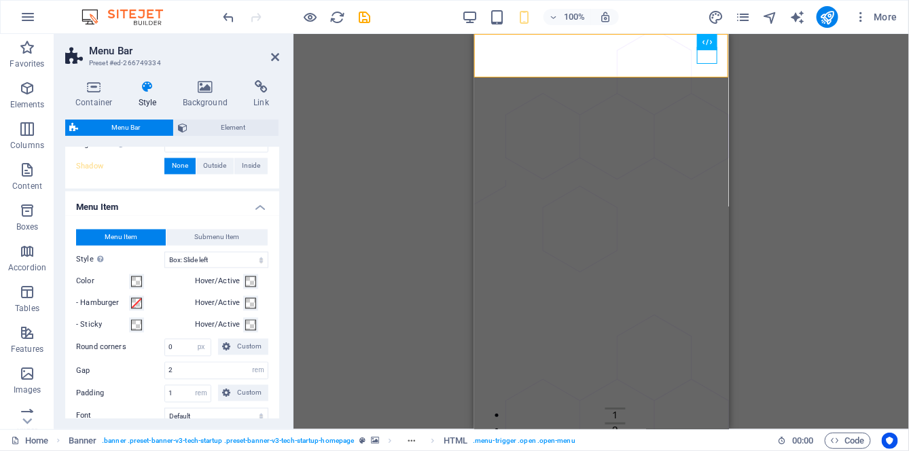
scroll to position [796, 0]
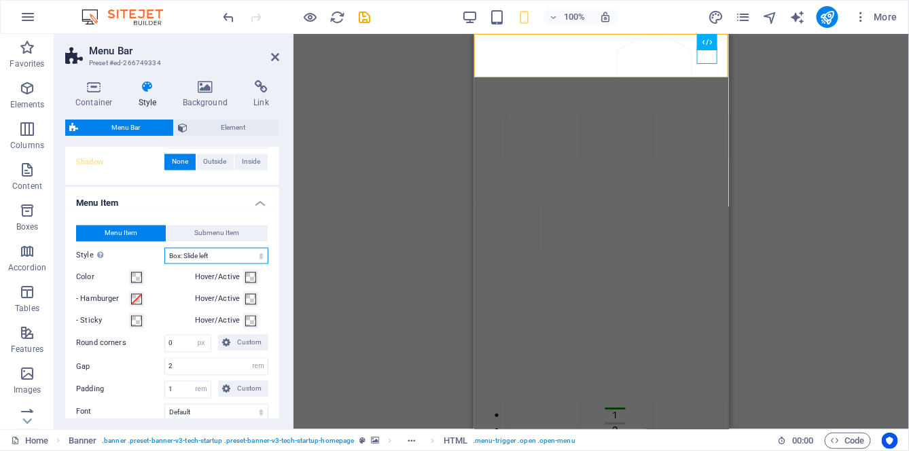
click at [241, 250] on select "Plain Text color Box: Fade Box: Flip vertical Box: Flip horizontal Box: Slide d…" at bounding box center [216, 256] width 104 height 16
click at [164, 248] on select "Plain Text color Box: Fade Box: Flip vertical Box: Flip horizontal Box: Slide d…" at bounding box center [216, 256] width 104 height 16
click at [239, 252] on select "Plain Text color Box: Fade Box: Flip vertical Box: Flip horizontal Box: Slide d…" at bounding box center [216, 256] width 104 height 16
select select "hover_box_left"
click at [164, 248] on select "Plain Text color Box: Fade Box: Flip vertical Box: Flip horizontal Box: Slide d…" at bounding box center [216, 256] width 104 height 16
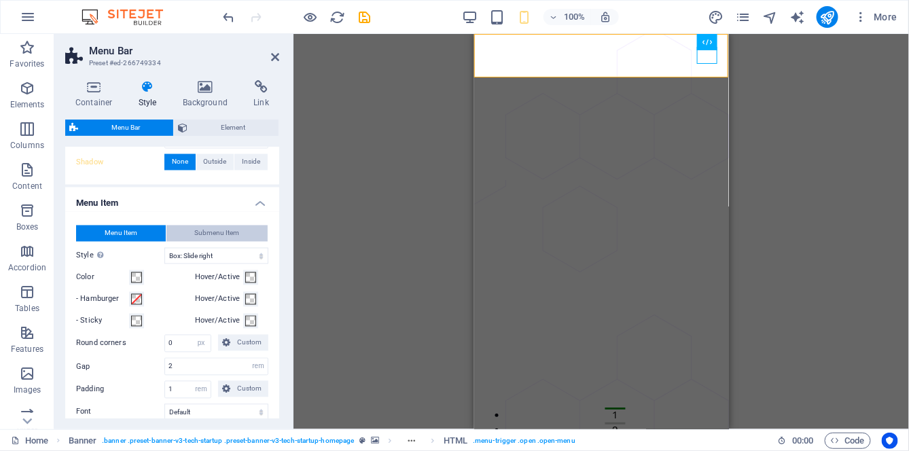
click at [234, 230] on span "Submenu Item" at bounding box center [216, 234] width 45 height 16
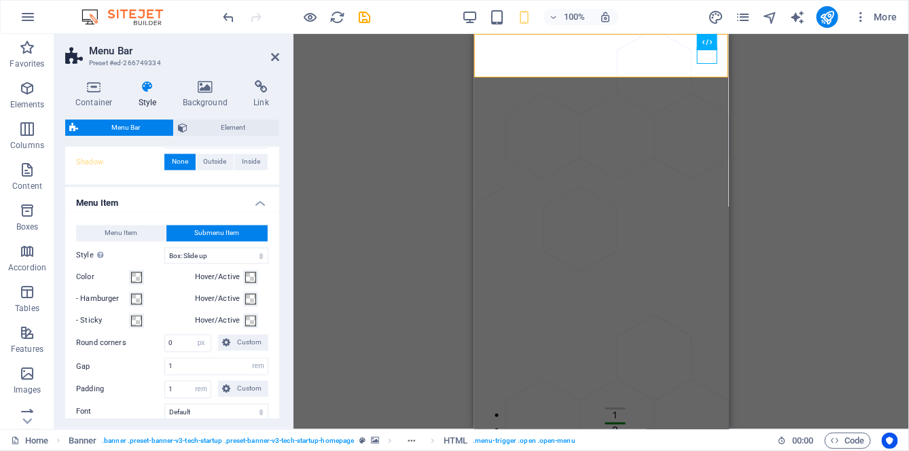
click at [145, 236] on button "Menu Item" at bounding box center [121, 234] width 90 height 16
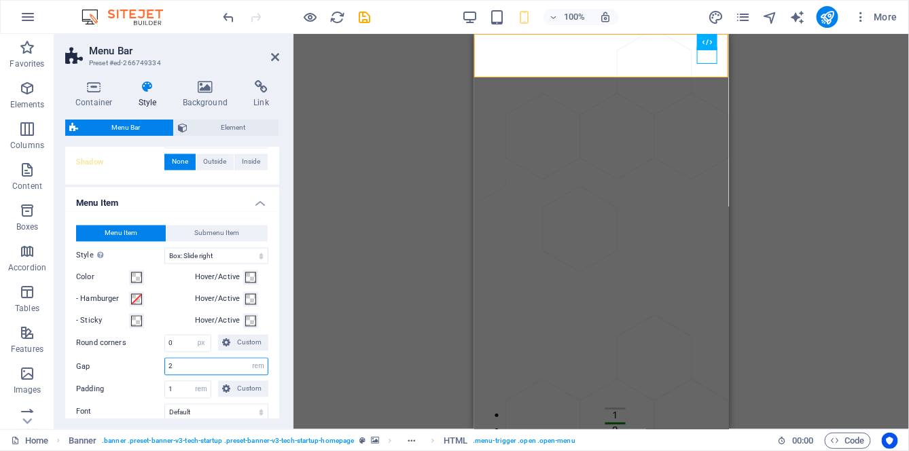
select select
click at [285, 286] on div "Container Style Background Link Size Height Default px rem % vh vw Min. height …" at bounding box center [172, 249] width 236 height 360
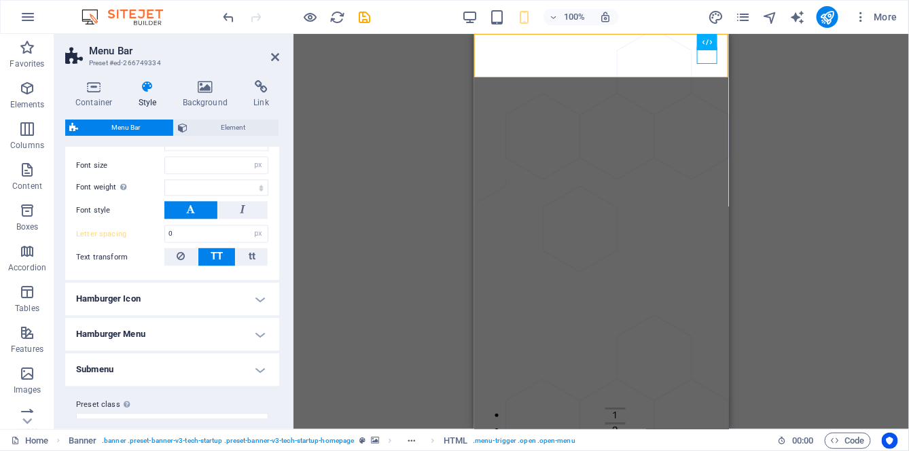
scroll to position [1081, 0]
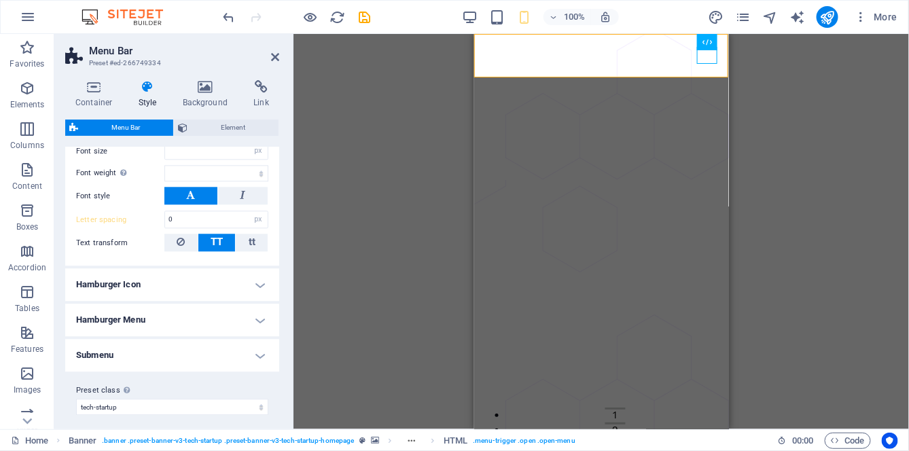
click at [241, 308] on h4 "Hamburger Menu" at bounding box center [172, 320] width 214 height 33
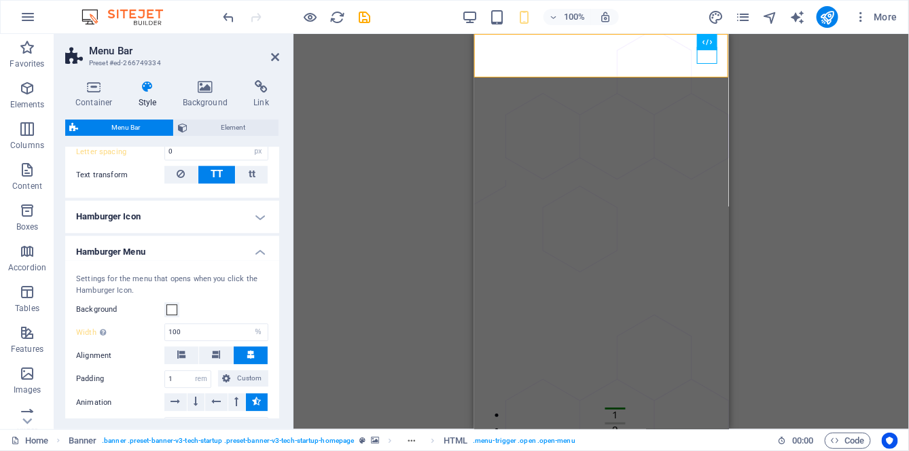
scroll to position [1149, 0]
click at [183, 351] on icon at bounding box center [181, 355] width 8 height 8
select select
click at [247, 351] on icon at bounding box center [251, 355] width 8 height 8
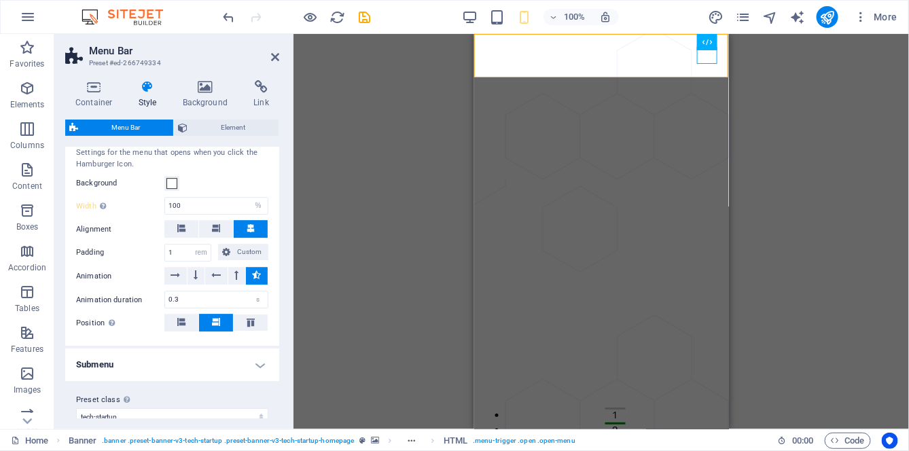
scroll to position [1276, 0]
select select
click at [184, 317] on icon at bounding box center [181, 321] width 8 height 8
click at [215, 317] on icon at bounding box center [216, 321] width 8 height 8
click at [193, 316] on button at bounding box center [181, 322] width 34 height 18
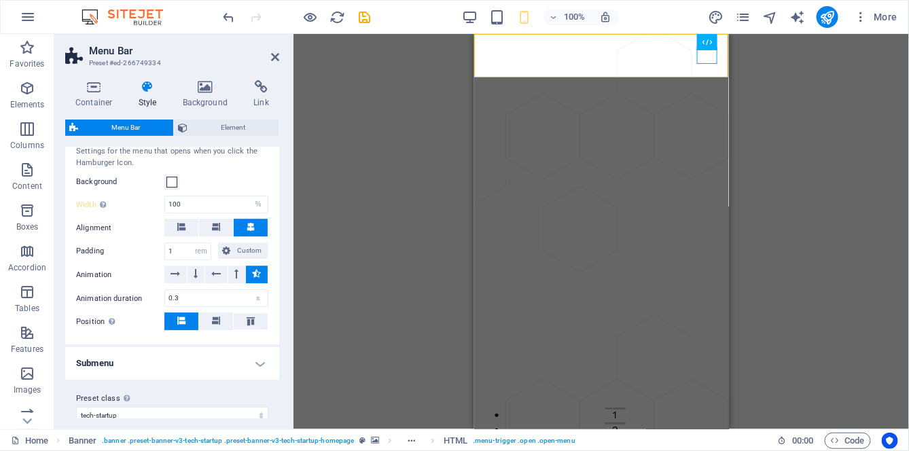
click at [214, 317] on span at bounding box center [216, 322] width 8 height 18
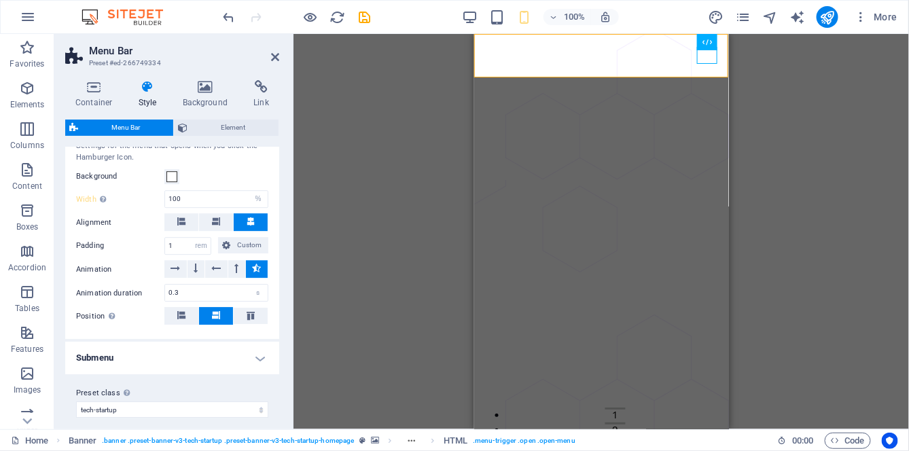
click at [215, 342] on h4 "Submenu" at bounding box center [172, 358] width 214 height 33
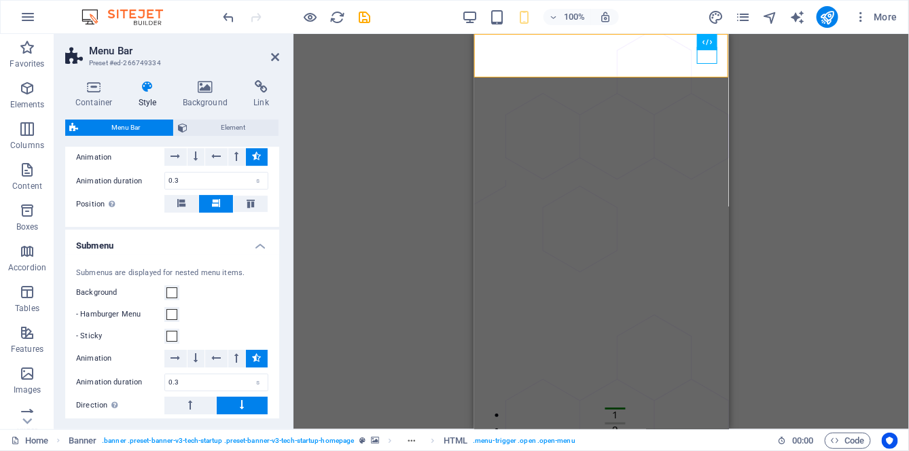
select select
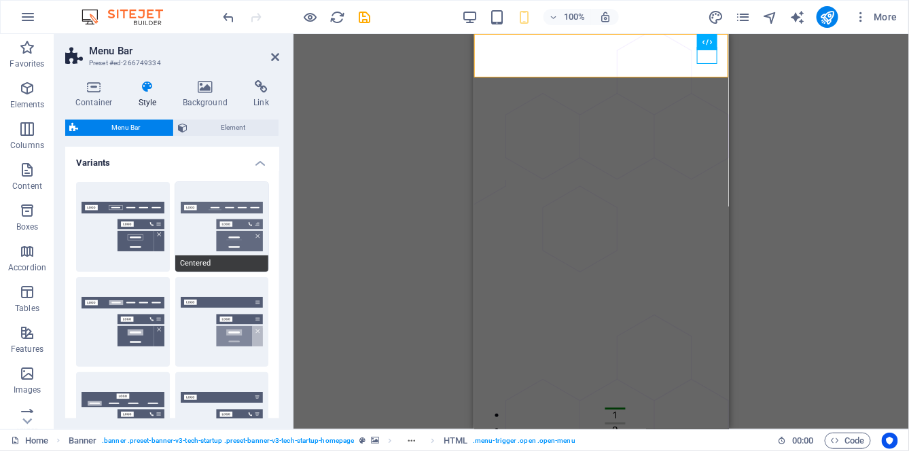
scroll to position [0, 0]
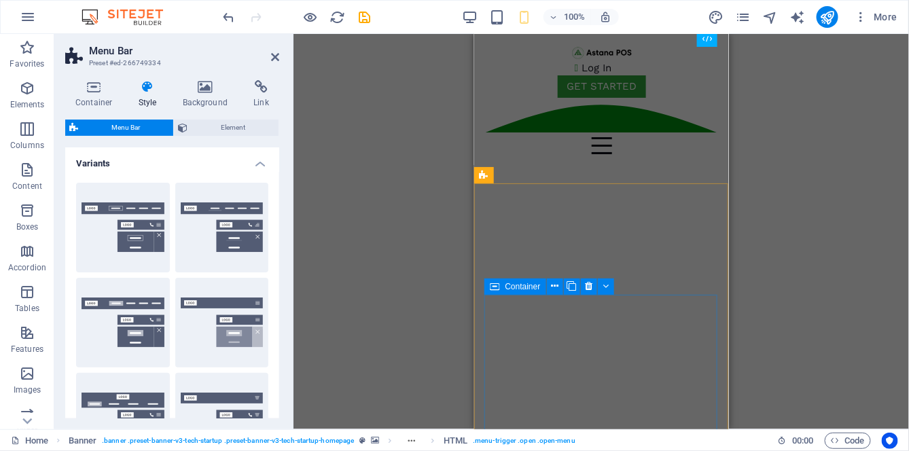
scroll to position [745, 0]
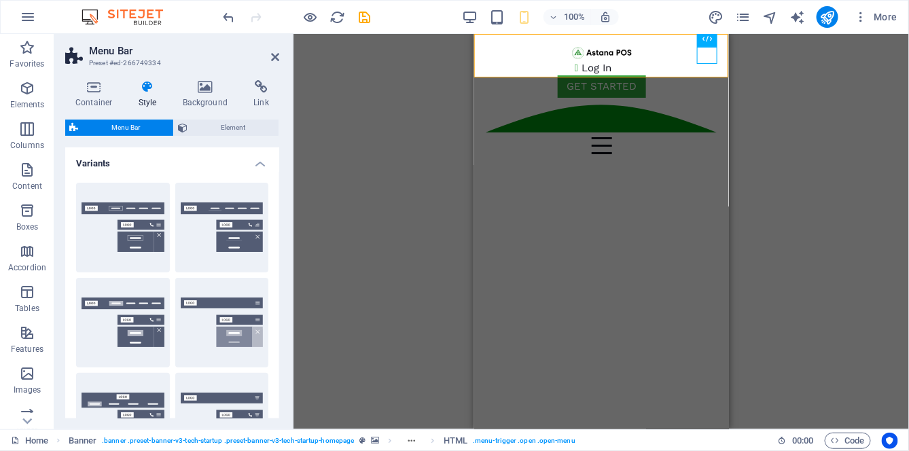
click at [400, 188] on div "Container H1 Banner Banner Container Container Banner Container Banner Menu Bar…" at bounding box center [602, 232] width 616 height 396
click at [398, 217] on div "Container H1 Banner Banner Container Container Banner Container Menu Bar Text B…" at bounding box center [602, 232] width 616 height 396
click at [827, 139] on div "Container H1 Banner Banner Container Container Banner Container Menu Bar Text B…" at bounding box center [602, 232] width 616 height 396
click at [442, 102] on div "Container H1 Banner Banner Container Container Banner Container Menu Bar Text B…" at bounding box center [602, 232] width 616 height 396
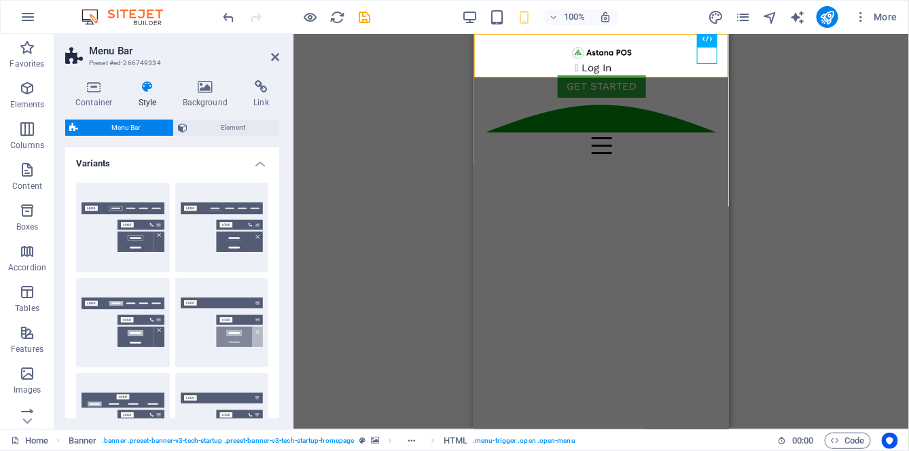
click at [385, 92] on div "Container H1 Banner Banner Container Container Banner Container Menu Bar Text B…" at bounding box center [602, 232] width 616 height 396
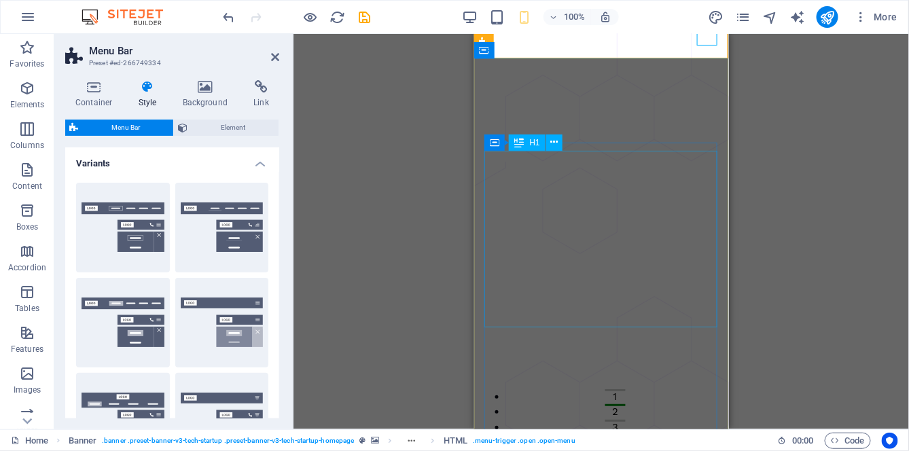
scroll to position [0, 0]
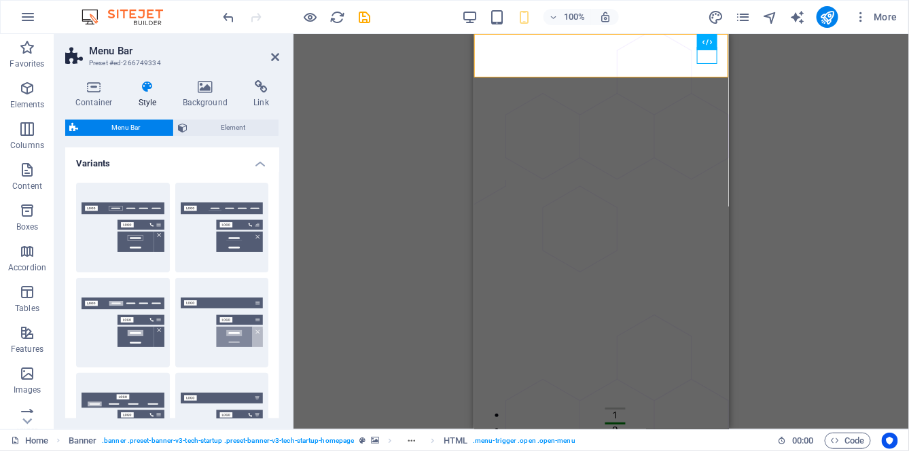
click at [415, 276] on div "Container H1 Banner Container Container Banner Menu Bar Text Button Banner Butt…" at bounding box center [602, 232] width 616 height 396
click at [415, 274] on div "Container H1 Banner Container Container Banner Menu Bar Text Button Banner Butt…" at bounding box center [602, 232] width 616 height 396
click at [385, 215] on div "Container H1 Banner Container Container Banner Menu Bar Text Button Banner Butt…" at bounding box center [602, 232] width 616 height 396
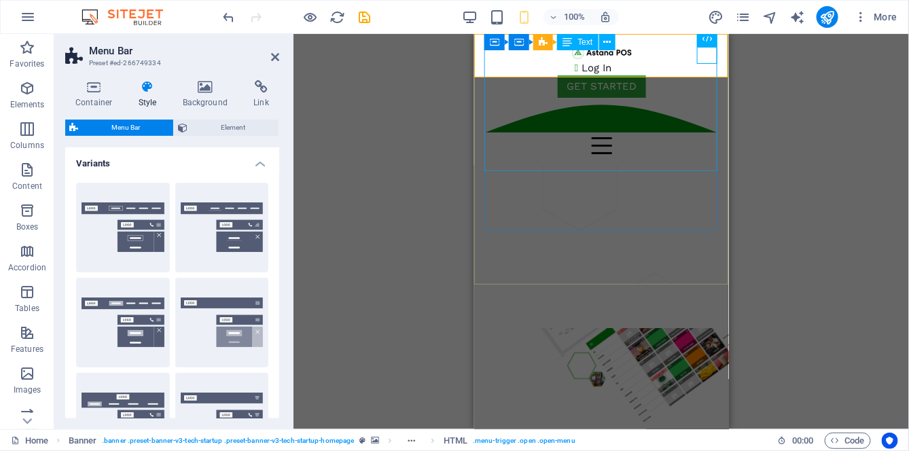
scroll to position [766, 0]
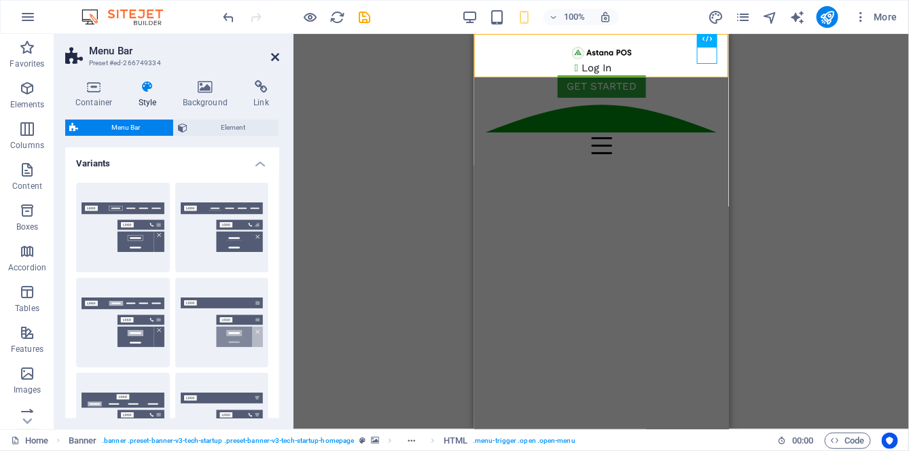
click at [275, 60] on icon at bounding box center [275, 57] width 8 height 11
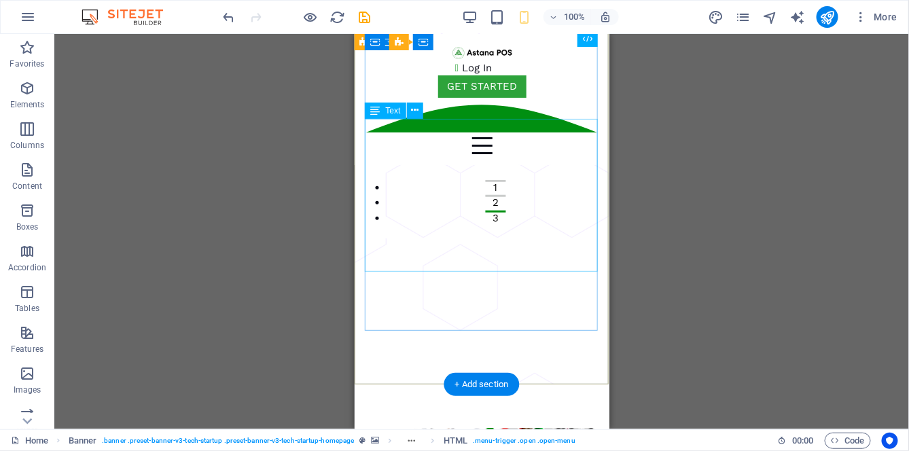
scroll to position [0, 0]
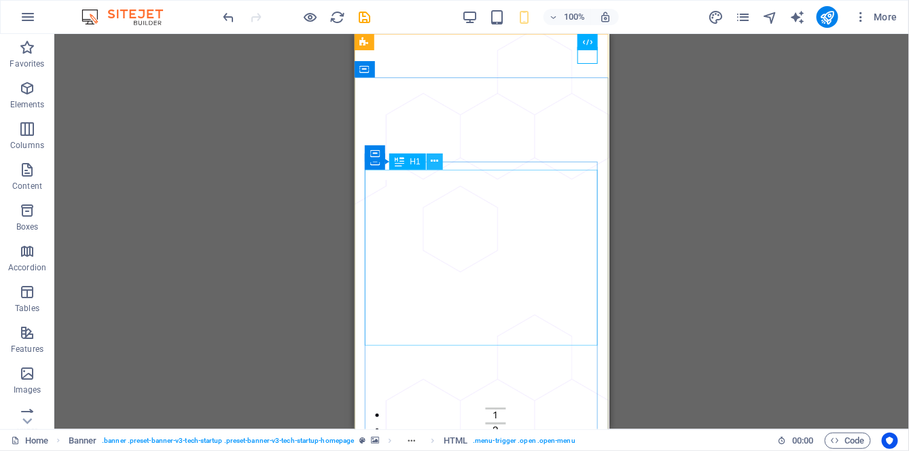
click at [436, 165] on icon at bounding box center [434, 161] width 7 height 14
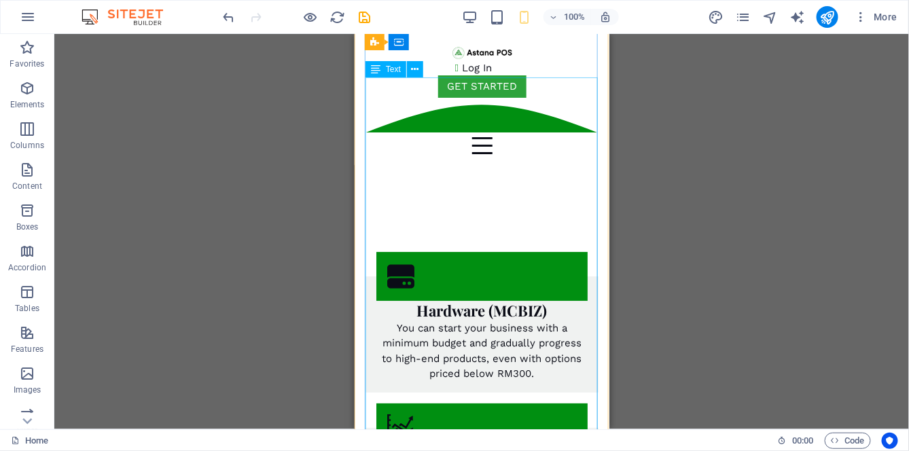
scroll to position [3637, 0]
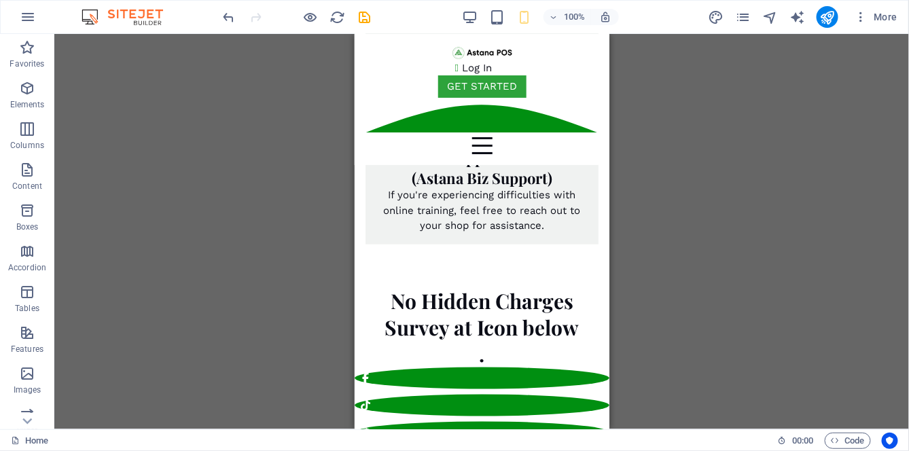
click at [290, 174] on div "H1 Banner Banner Container Container Banner Container Menu Bar Text Button Bann…" at bounding box center [481, 232] width 855 height 396
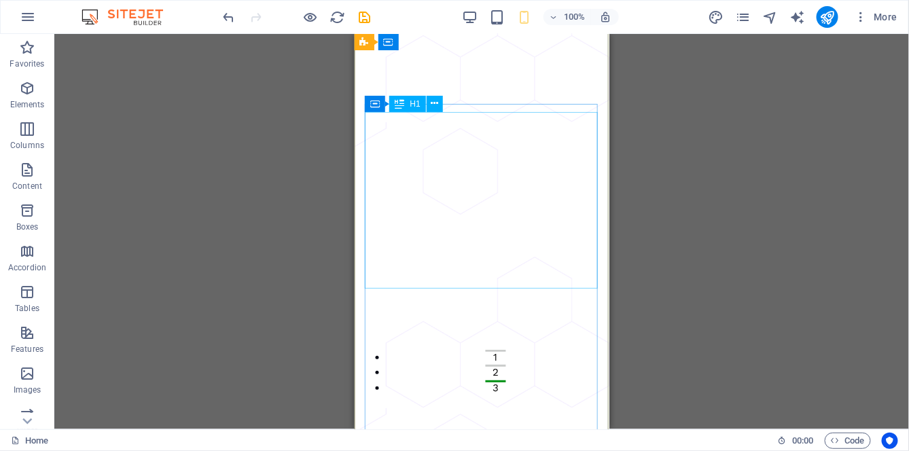
scroll to position [0, 0]
